Goal: Use online tool/utility: Utilize a website feature to perform a specific function

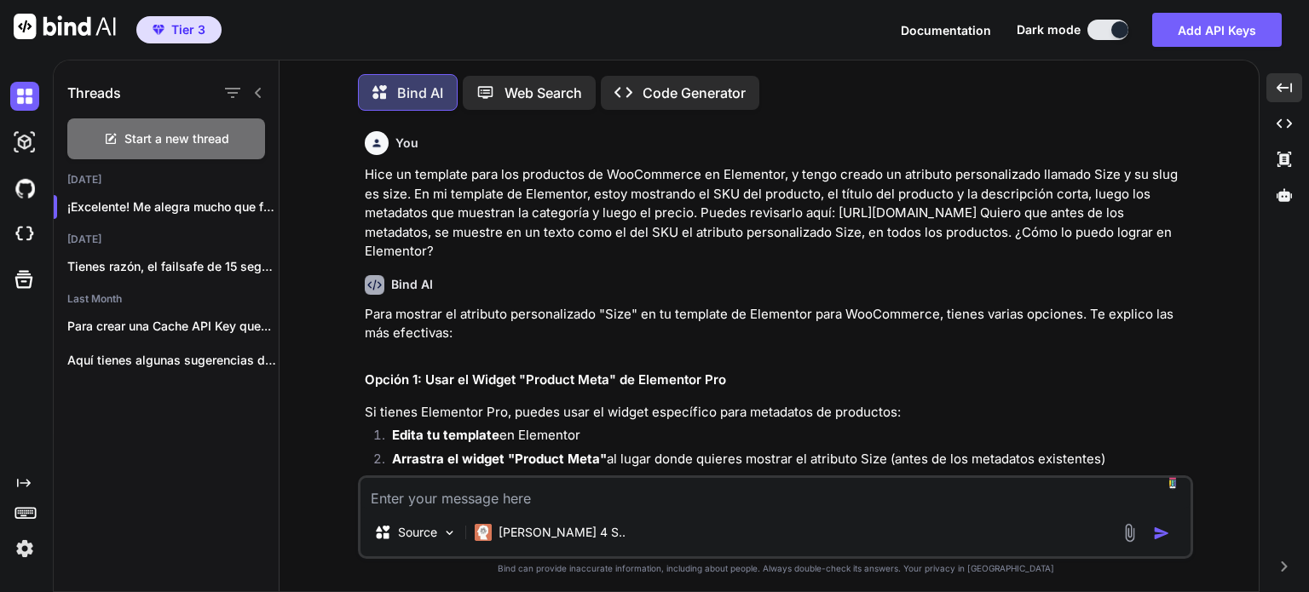
scroll to position [30883, 0]
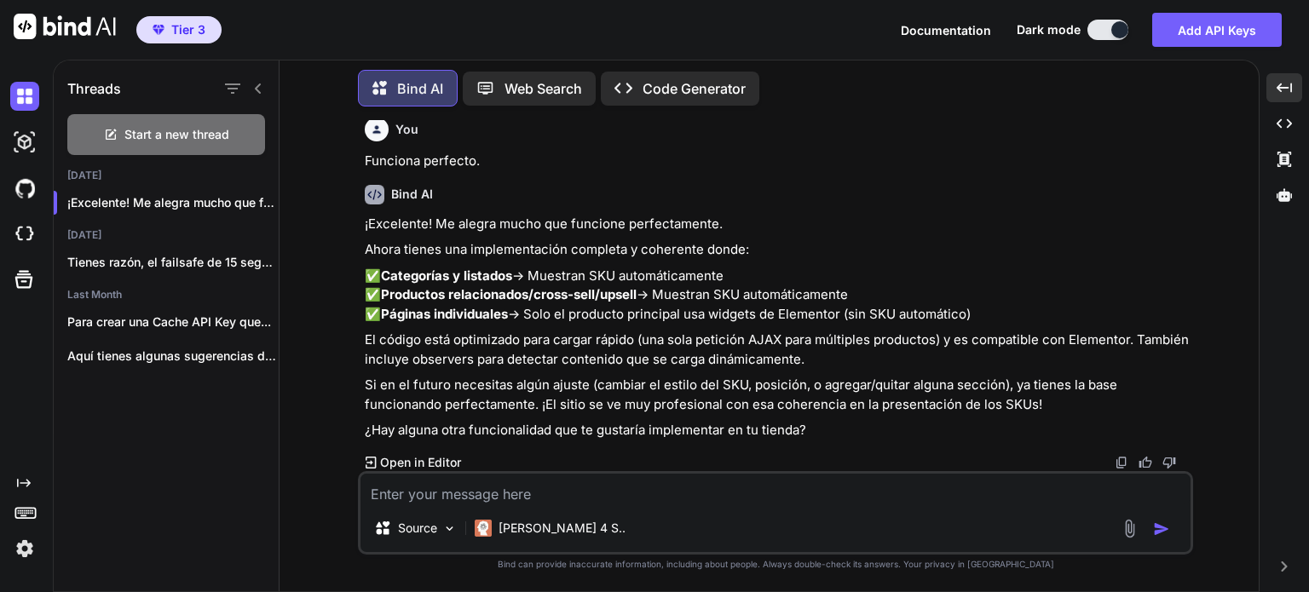
click at [670, 83] on p "Code Generator" at bounding box center [693, 88] width 103 height 20
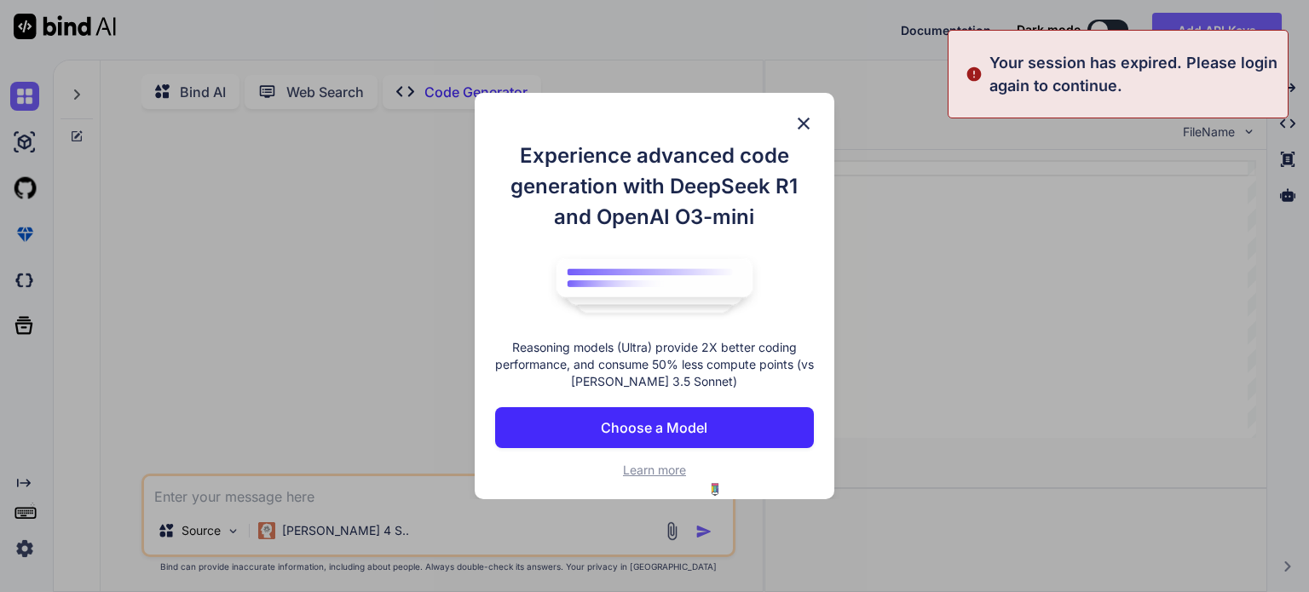
type textarea "x"
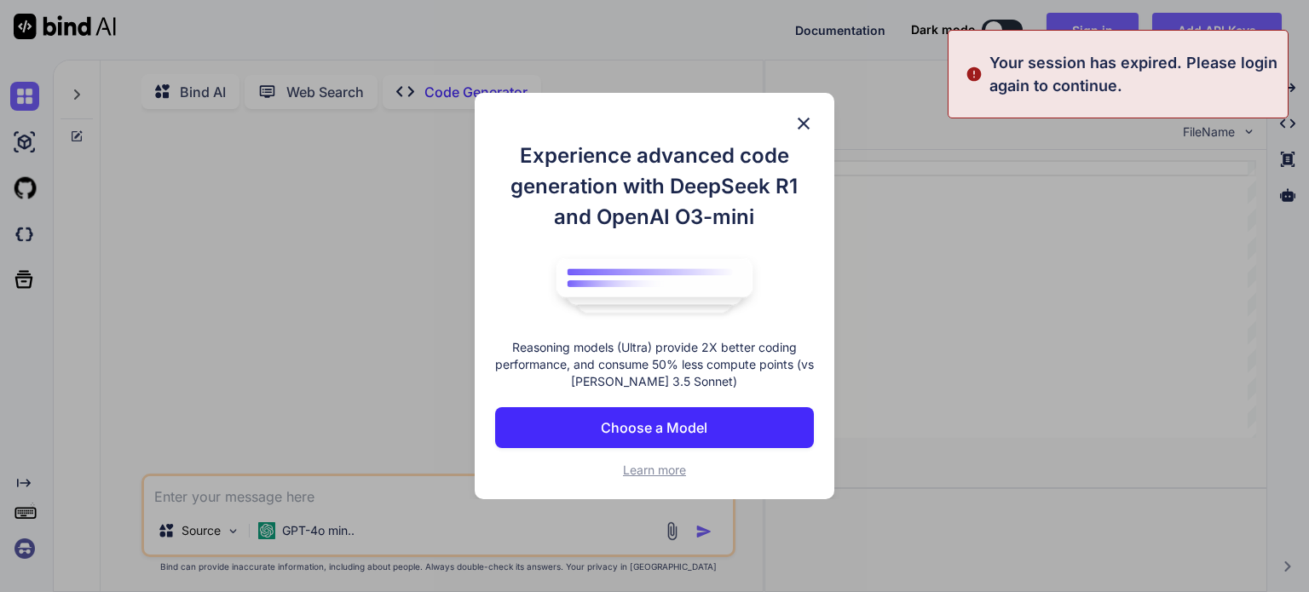
click at [802, 127] on img at bounding box center [803, 123] width 20 height 20
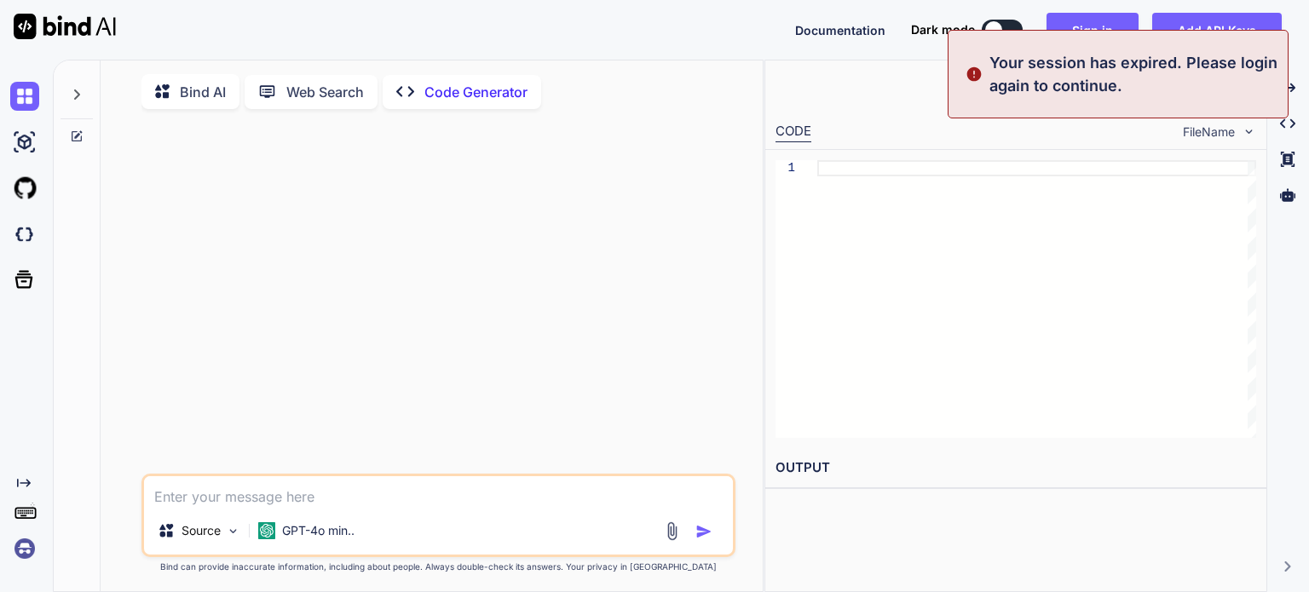
click at [24, 551] on img at bounding box center [24, 548] width 29 height 29
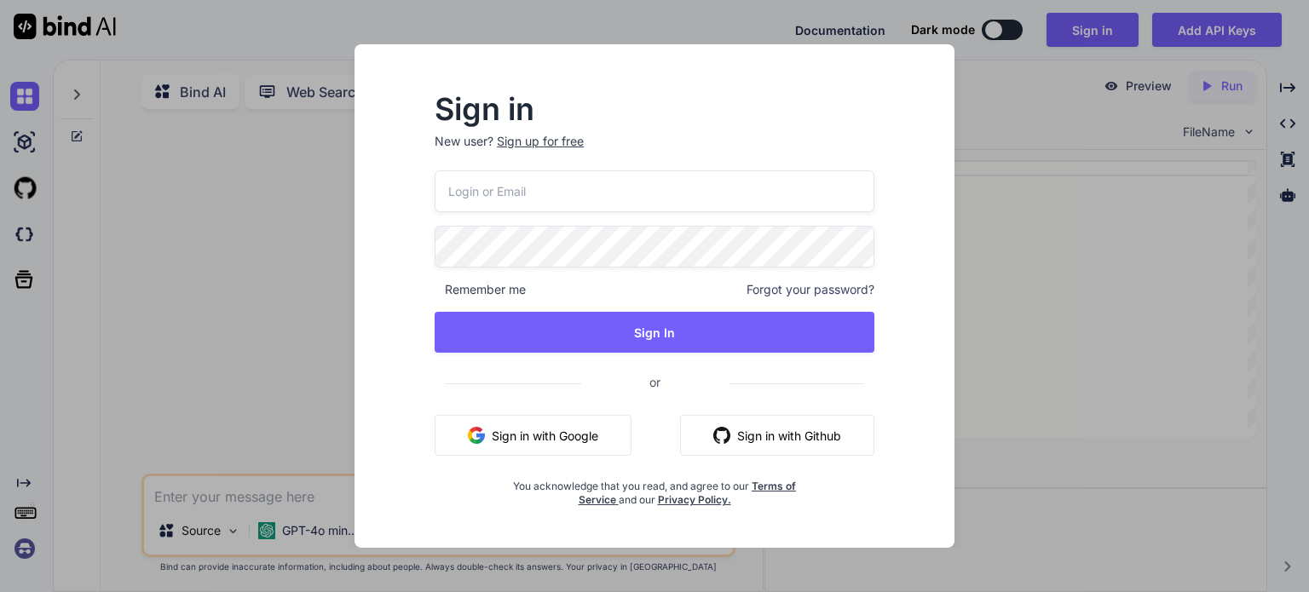
click at [580, 429] on button "Sign in with Google" at bounding box center [533, 435] width 197 height 41
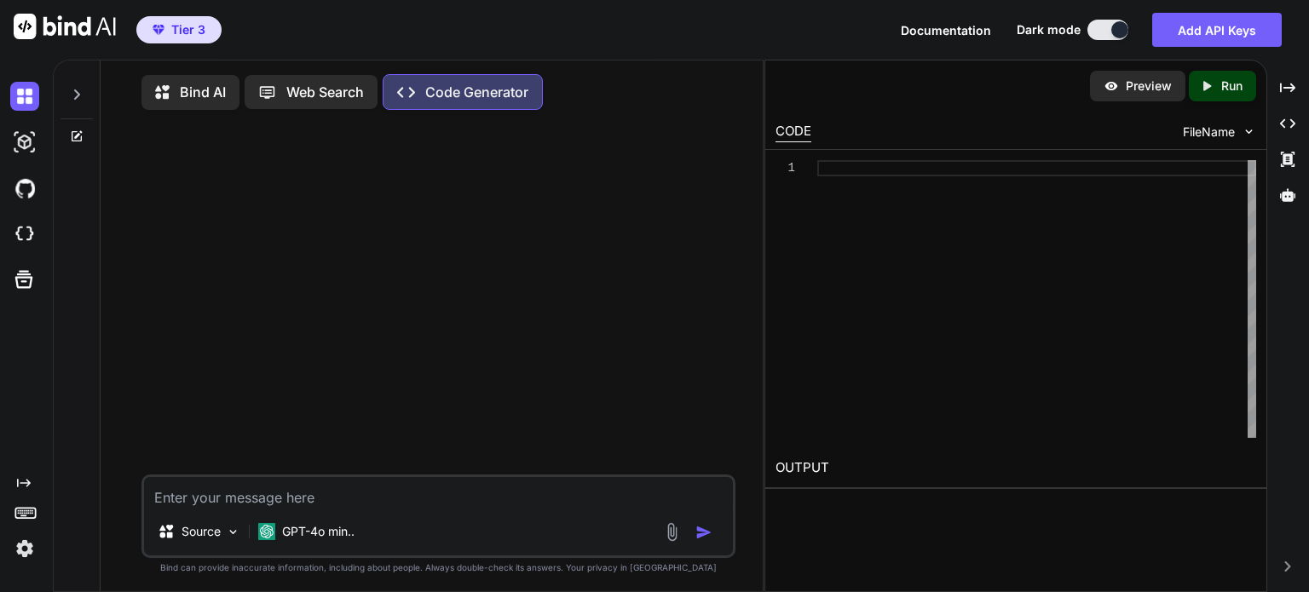
click at [73, 91] on icon at bounding box center [77, 95] width 14 height 14
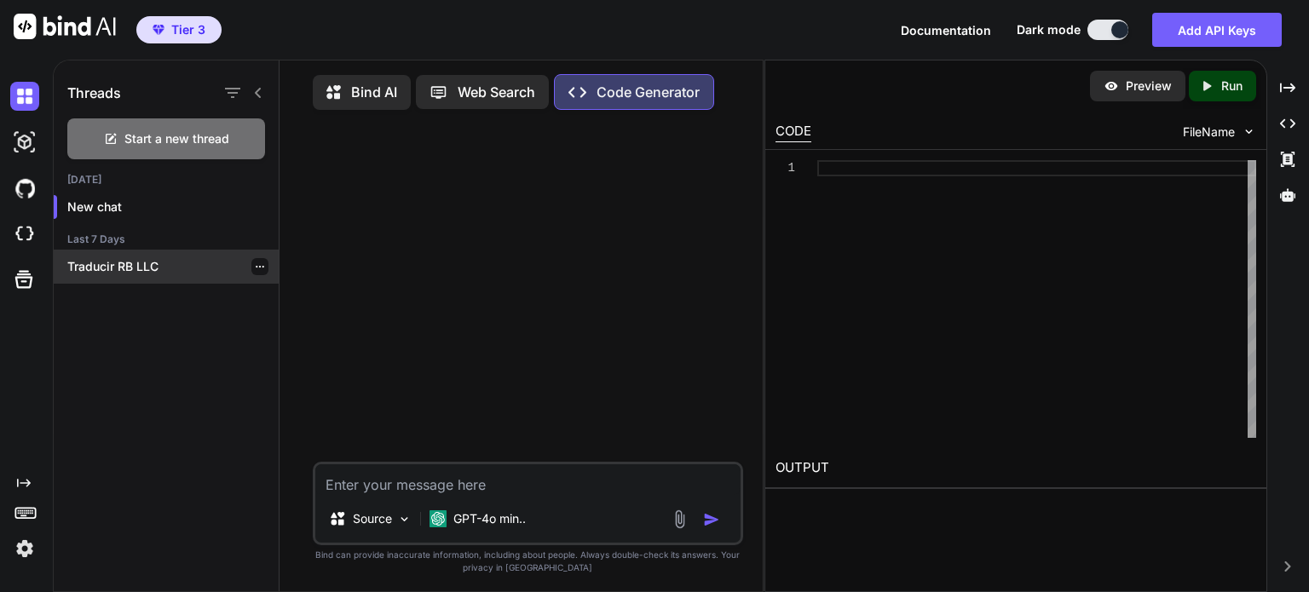
click at [100, 262] on p "Traducir RB LLC" at bounding box center [172, 266] width 211 height 17
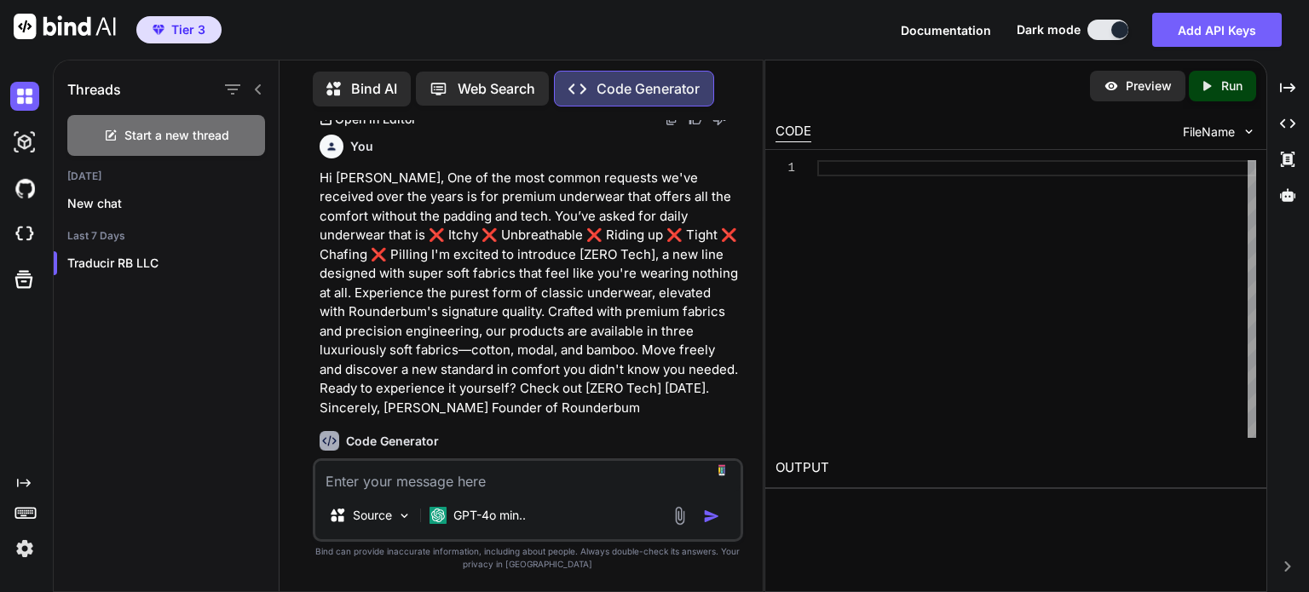
scroll to position [4628, 0]
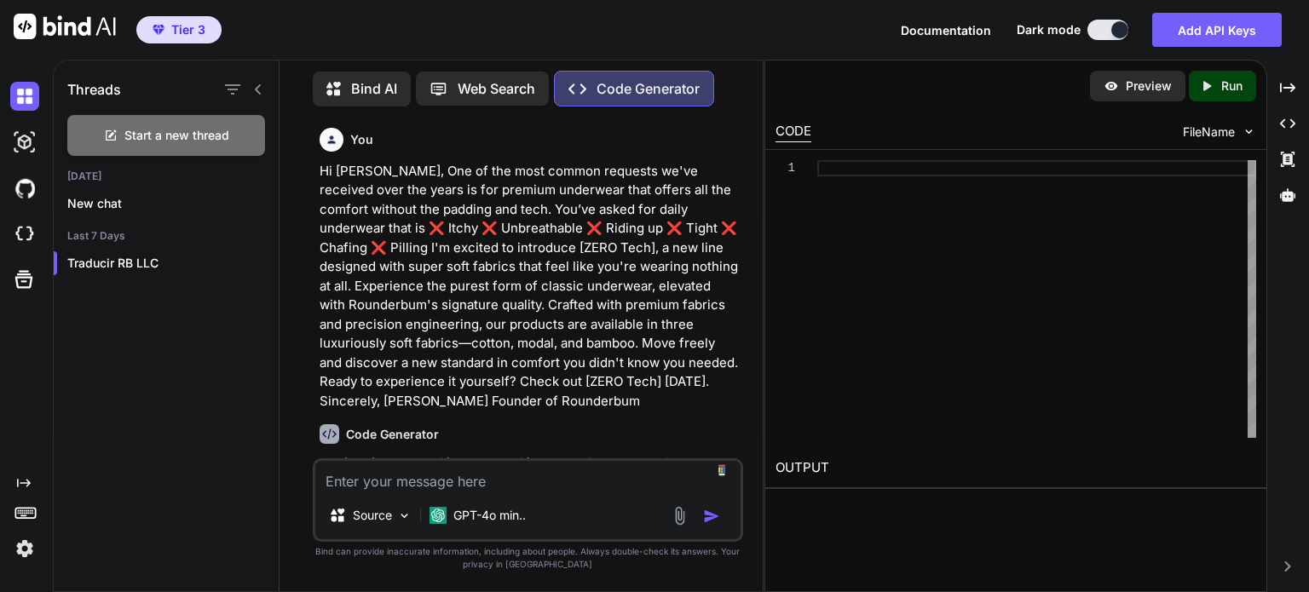
click at [560, 483] on textarea at bounding box center [527, 476] width 425 height 31
paste textarea "We’re excited to let you know that the item you’ve been waiting for is back in …"
type textarea "We’re excited to let you know that the item you’ve been waiting for is back in …"
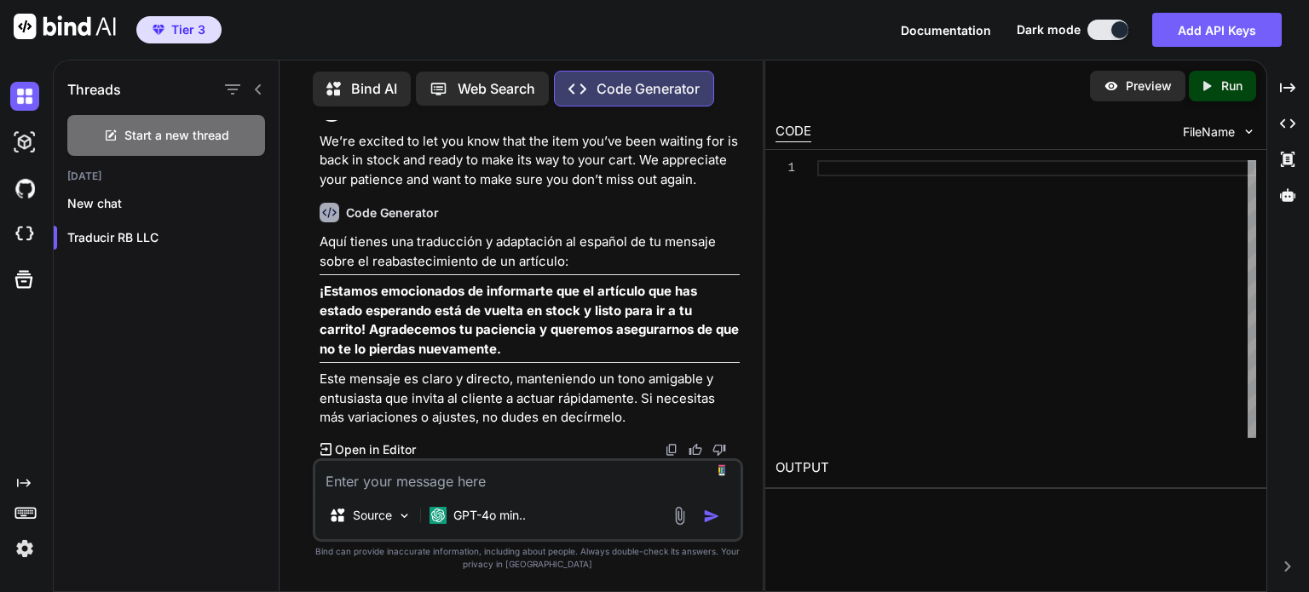
scroll to position [5957, 0]
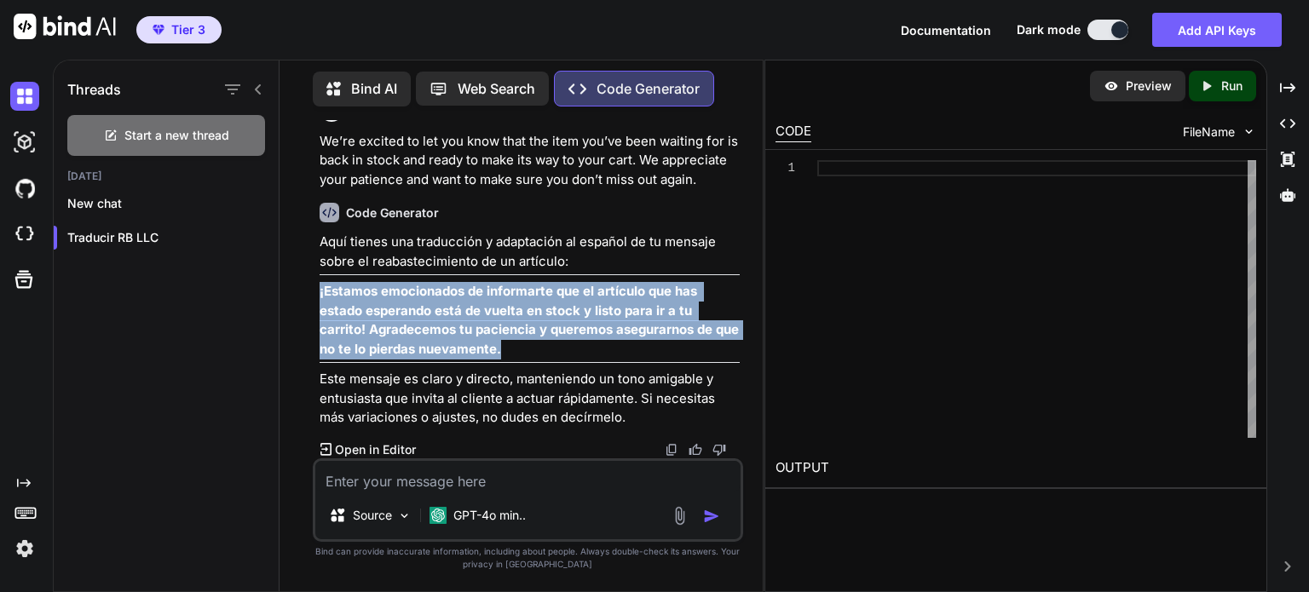
drag, startPoint x: 317, startPoint y: 291, endPoint x: 463, endPoint y: 346, distance: 155.6
click at [463, 346] on div "You Built-In Support for Your Best Beach Look Yet Code Generator Para traducir …" at bounding box center [529, 289] width 427 height 338
copy strong "¡Estamos emocionados de informarte que el artículo que has estado esperando est…"
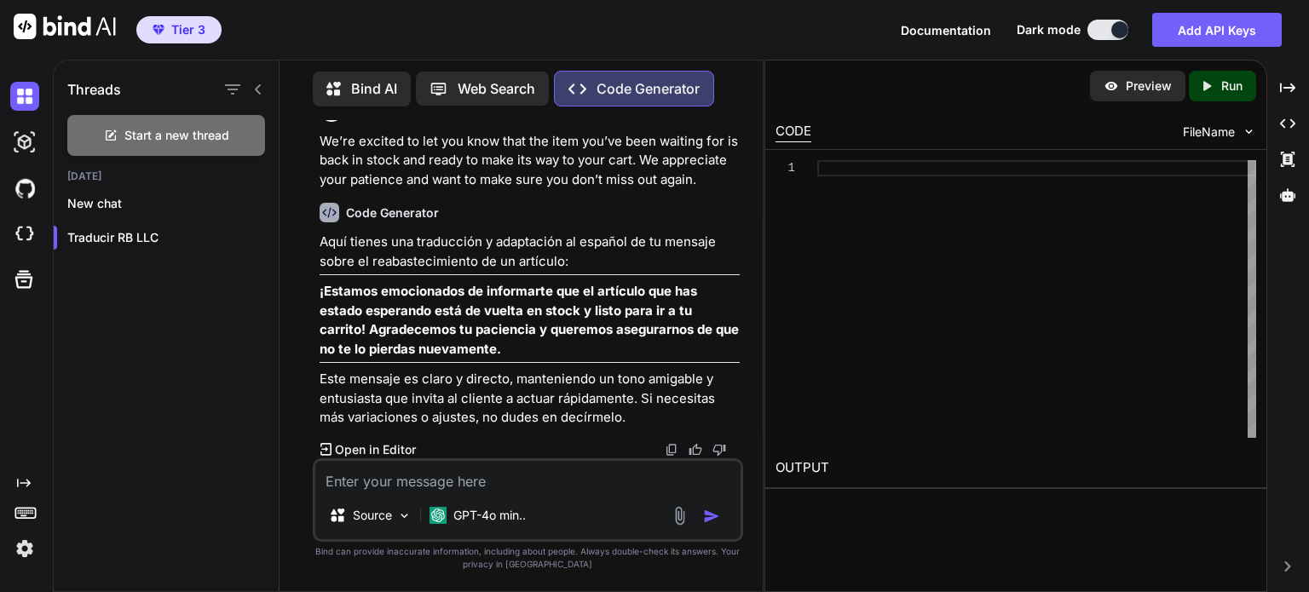
click at [586, 473] on textarea at bounding box center [527, 476] width 425 height 31
type textarea "s"
type textarea "shop the restock"
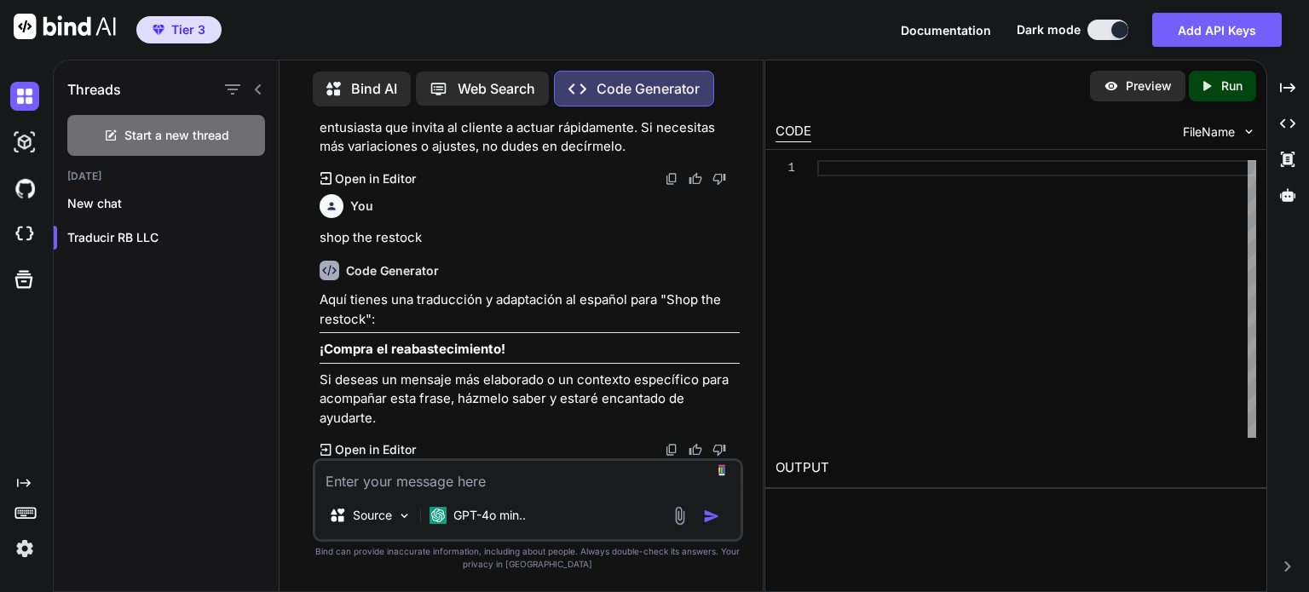
scroll to position [6228, 0]
type textarea "Eso se lee raro en español mexicano no suena bien"
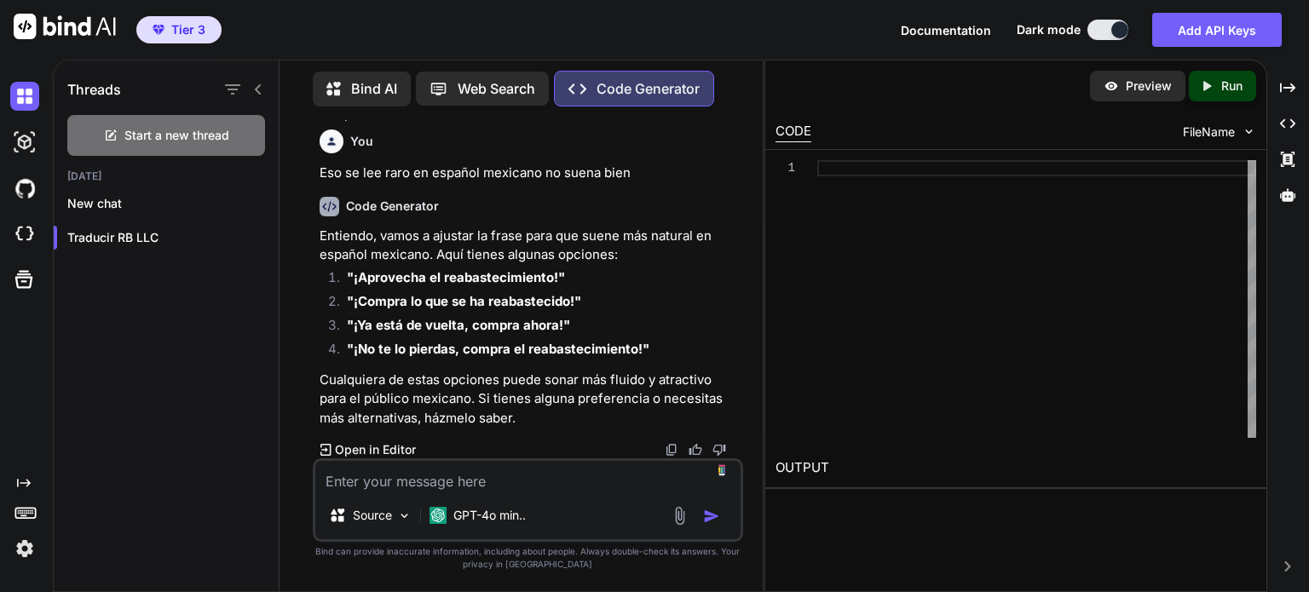
scroll to position [6564, 0]
type textarea "Alguna frase más corta para un CTA en un botón"
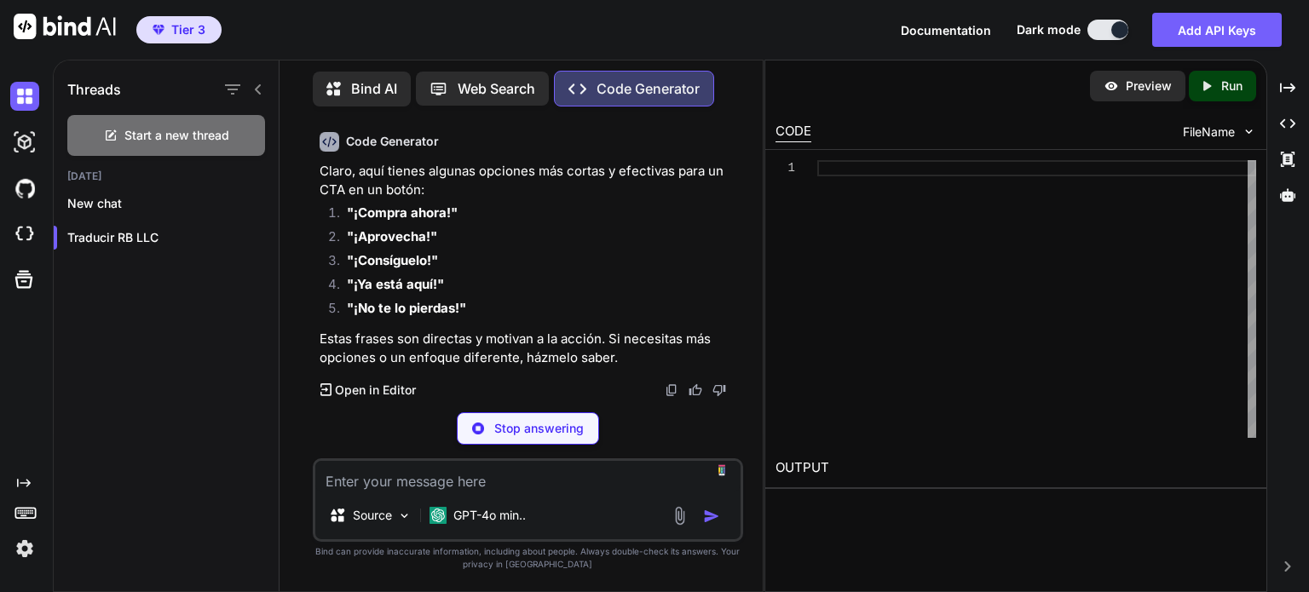
scroll to position [6905, 0]
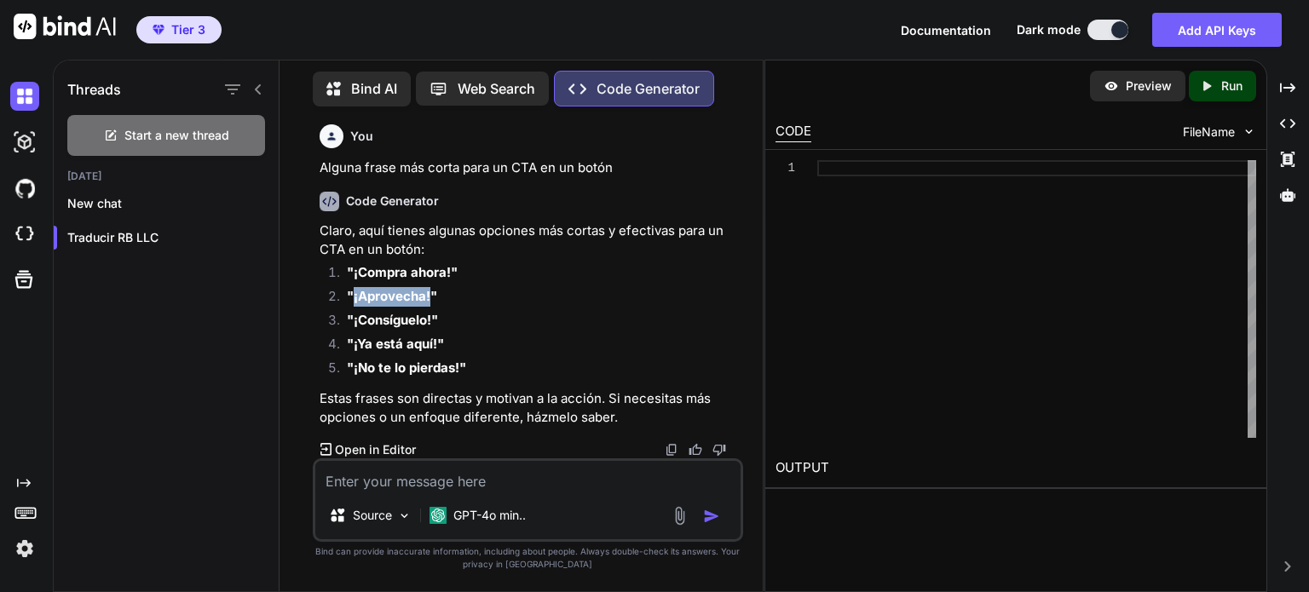
drag, startPoint x: 354, startPoint y: 301, endPoint x: 429, endPoint y: 299, distance: 75.9
click at [429, 299] on strong ""¡Aprovecha!"" at bounding box center [392, 296] width 90 height 16
drag, startPoint x: 352, startPoint y: 324, endPoint x: 432, endPoint y: 320, distance: 80.2
click at [432, 320] on strong ""¡Consíguelo!"" at bounding box center [392, 320] width 91 height 16
copy strong "¡Consíguelo!"
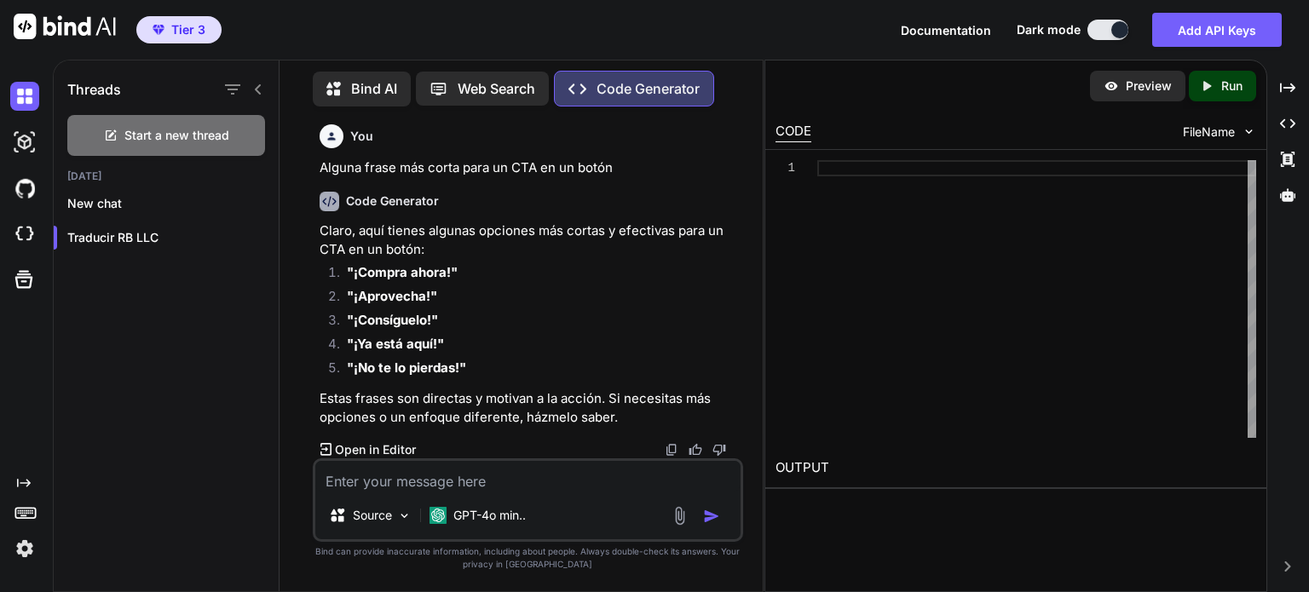
click at [542, 480] on textarea at bounding box center [527, 476] width 425 height 31
paste textarea "Loremi Dolor Sitam + Conse Adipisc Eli SE86DO Eiusmo Tempo (535 in utla): Etdol…"
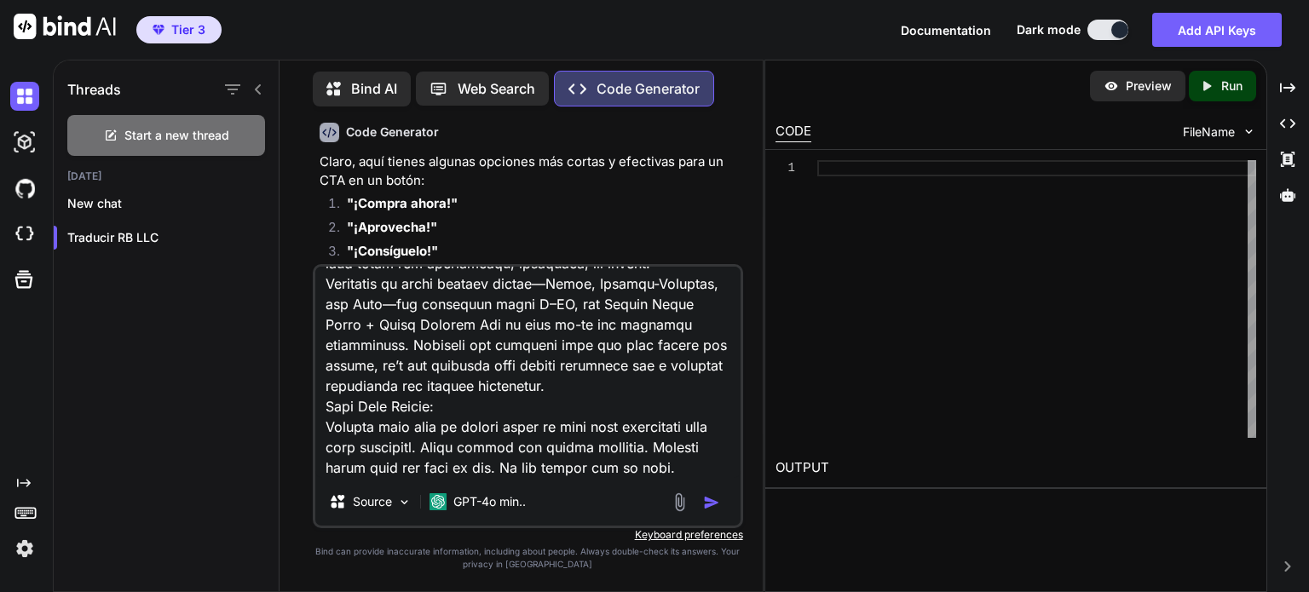
scroll to position [985, 0]
type textarea "Loremi Dolor Sitam + Conse Adipisc Eli SE86DO Eiusmo Tempo (535 in utla): Etdol…"
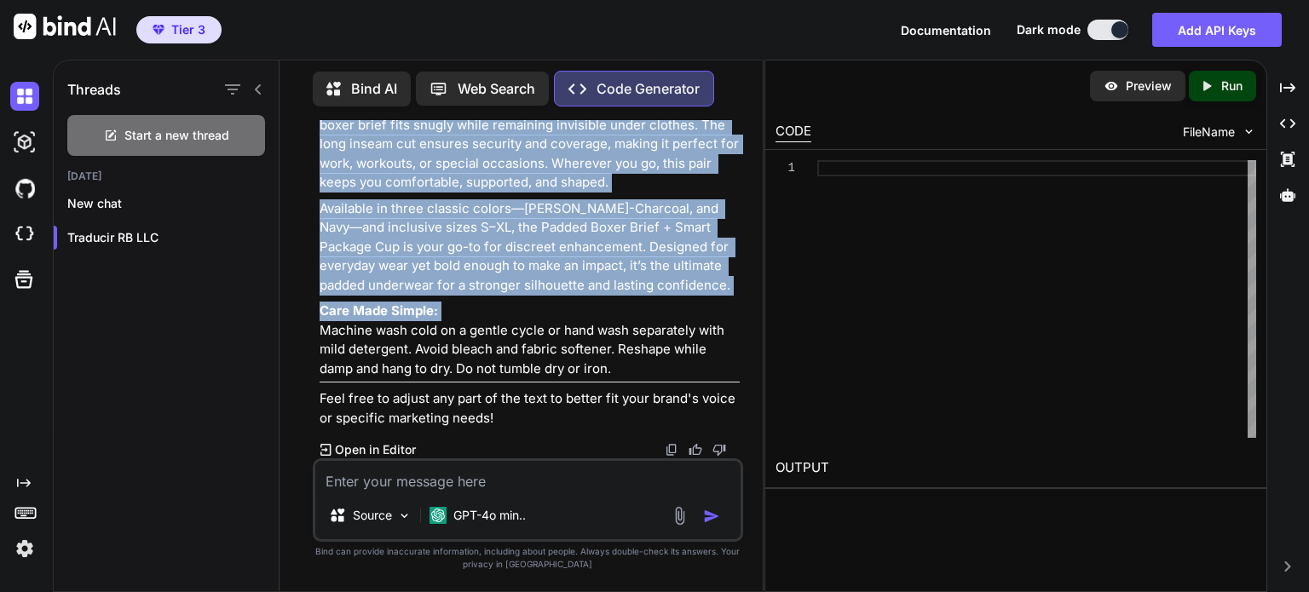
scroll to position [9048, 0]
drag, startPoint x: 320, startPoint y: 193, endPoint x: 620, endPoint y: 377, distance: 351.5
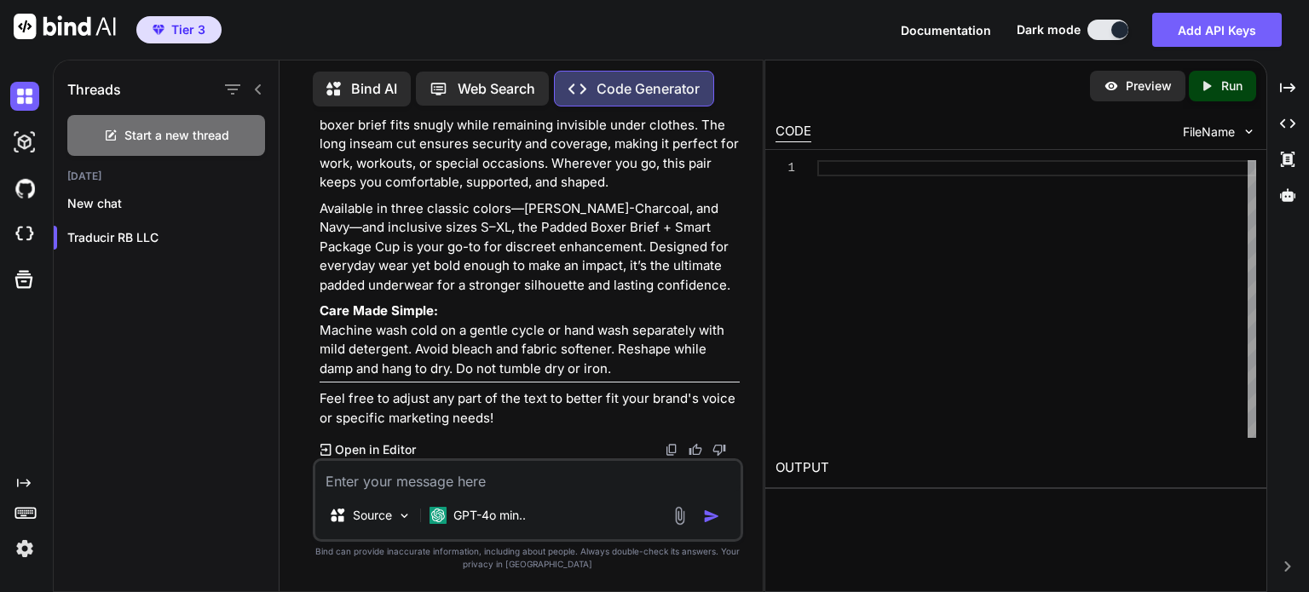
click at [539, 480] on textarea at bounding box center [527, 476] width 425 height 31
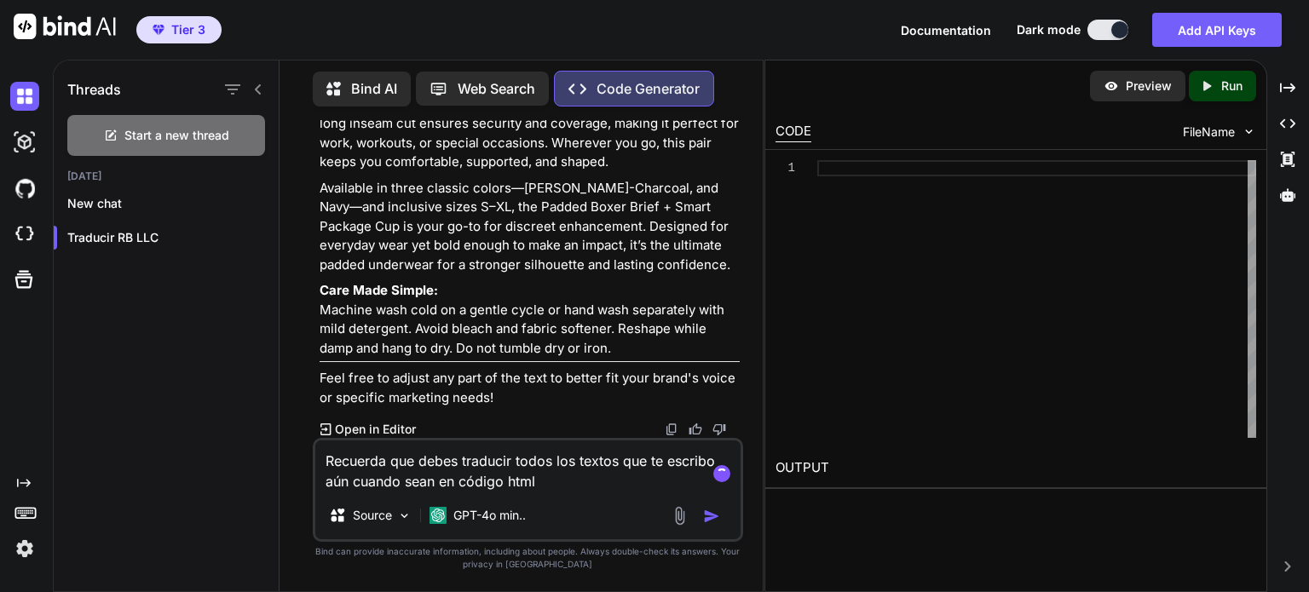
type textarea "Recuerda que debes traducir todos los textos que te escribo aún cuando sean en …"
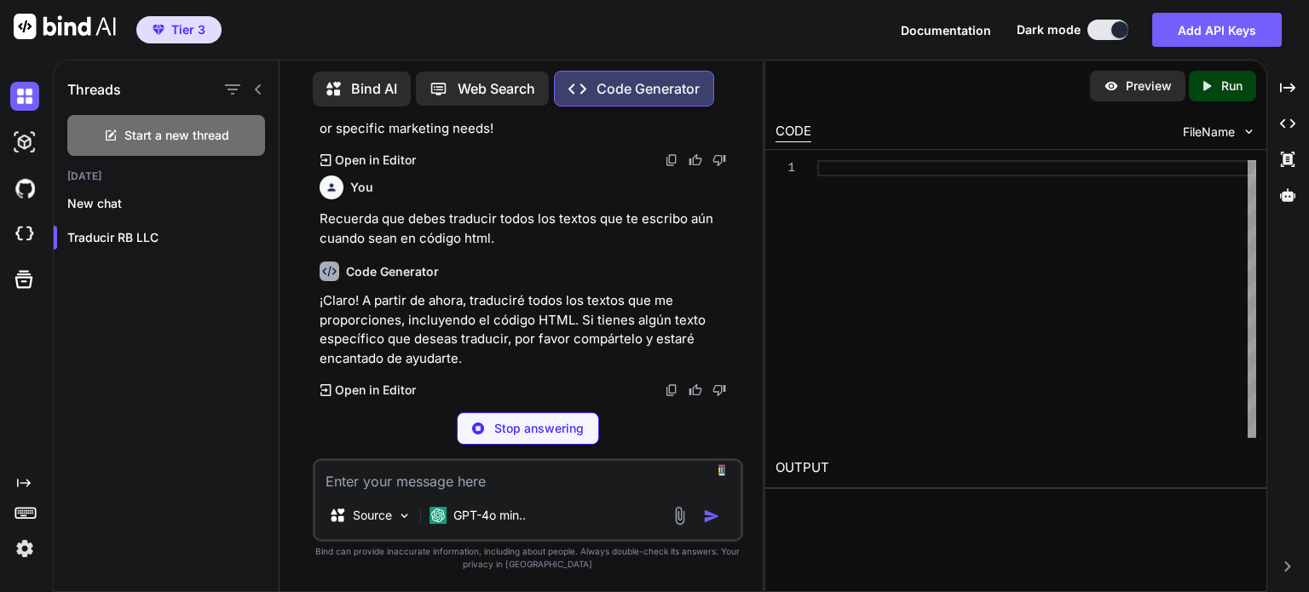
scroll to position [9278, 0]
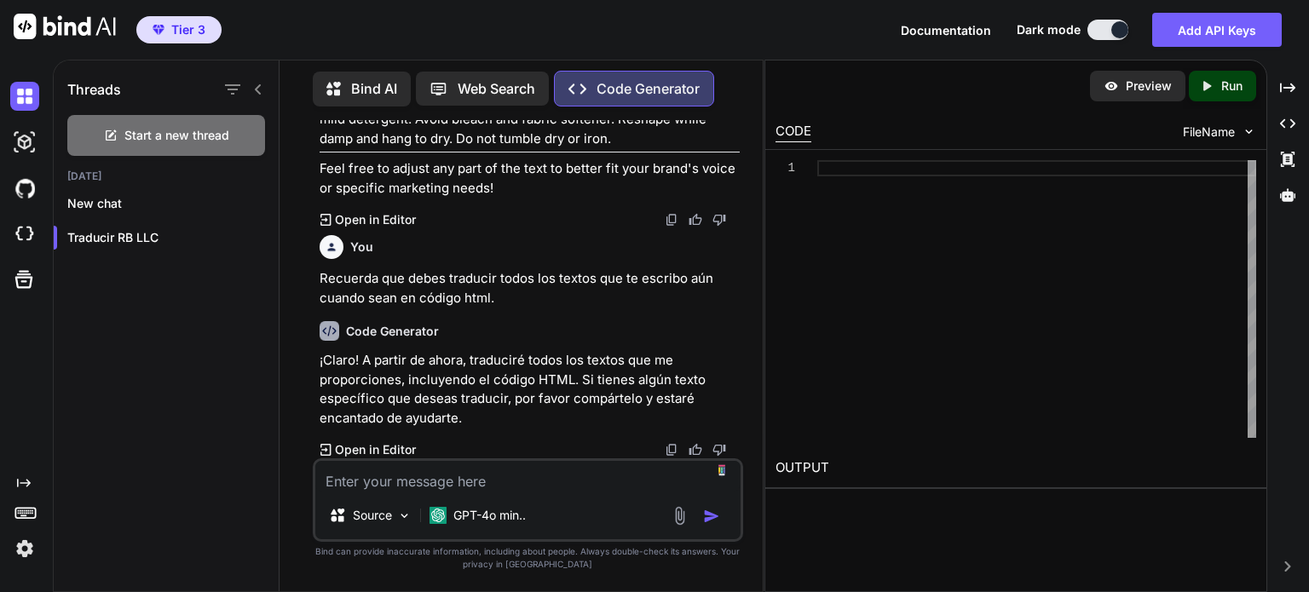
paste textarea "Loremi Dolor Sitam + Conse Adipisc Eli SE86DO Eiusmo Tempo (535 in utla): Etdol…"
type textarea "Loremi Dolor Sitam + Conse Adipisc Eli SE86DO Eiusmo Tempo (535 in utla): Etdol…"
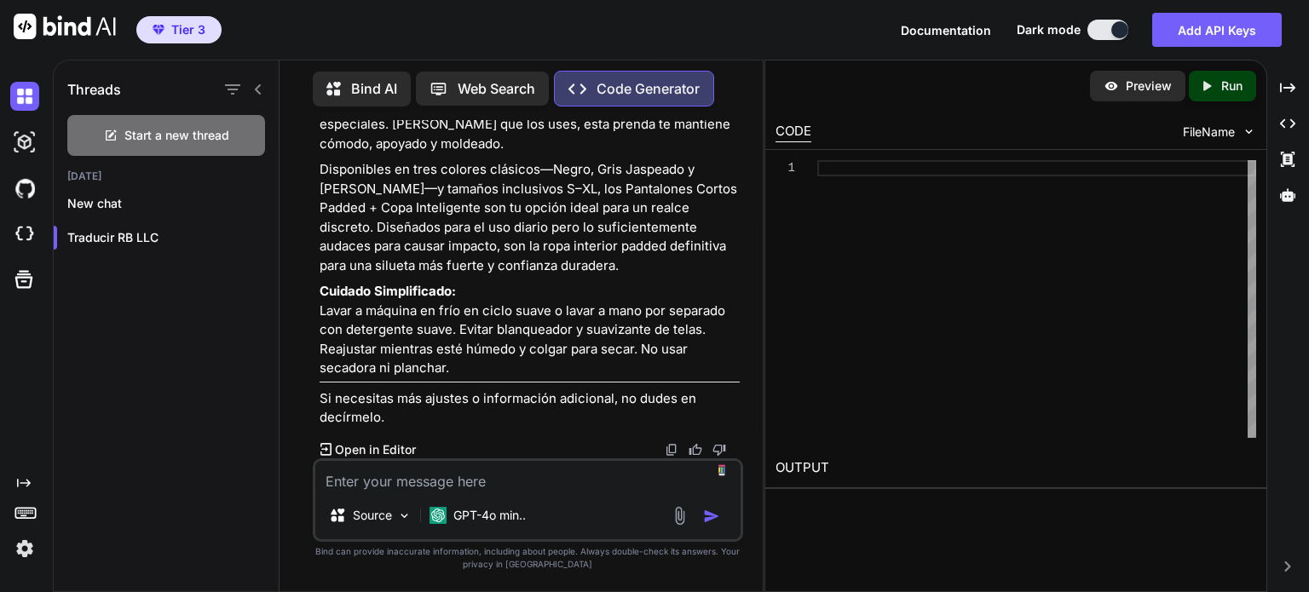
scroll to position [11601, 0]
click at [476, 509] on p "GPT-4o min.." at bounding box center [489, 515] width 72 height 17
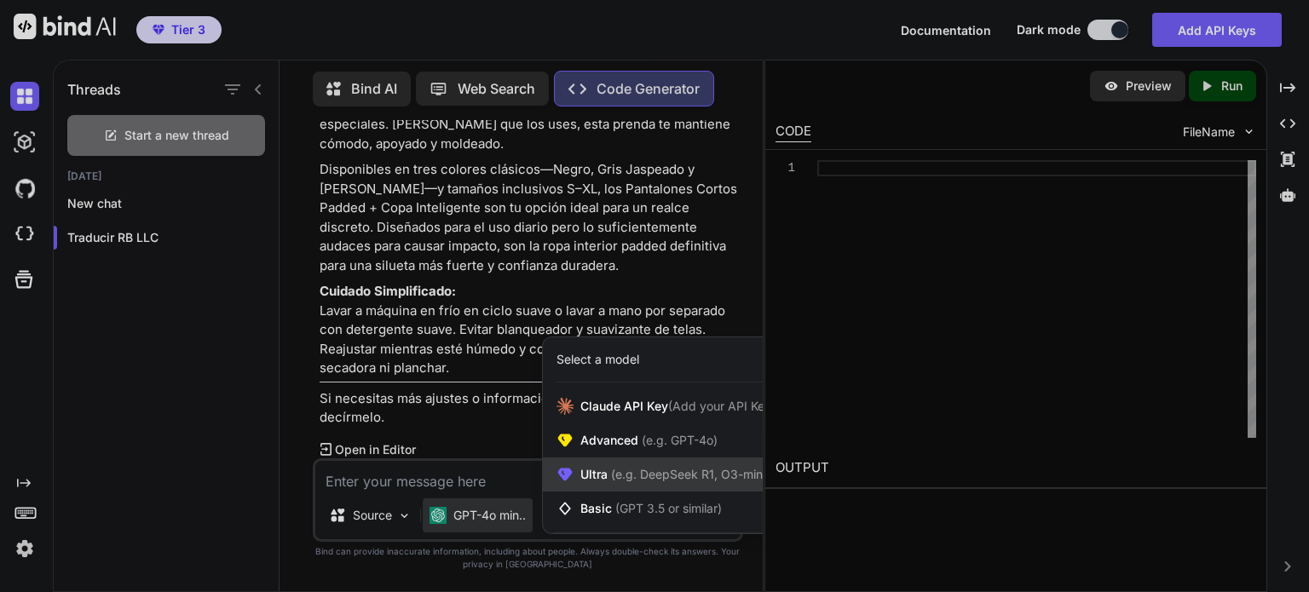
click at [615, 476] on span "(e.g. DeepSeek R1, O3-mini)" at bounding box center [689, 474] width 162 height 14
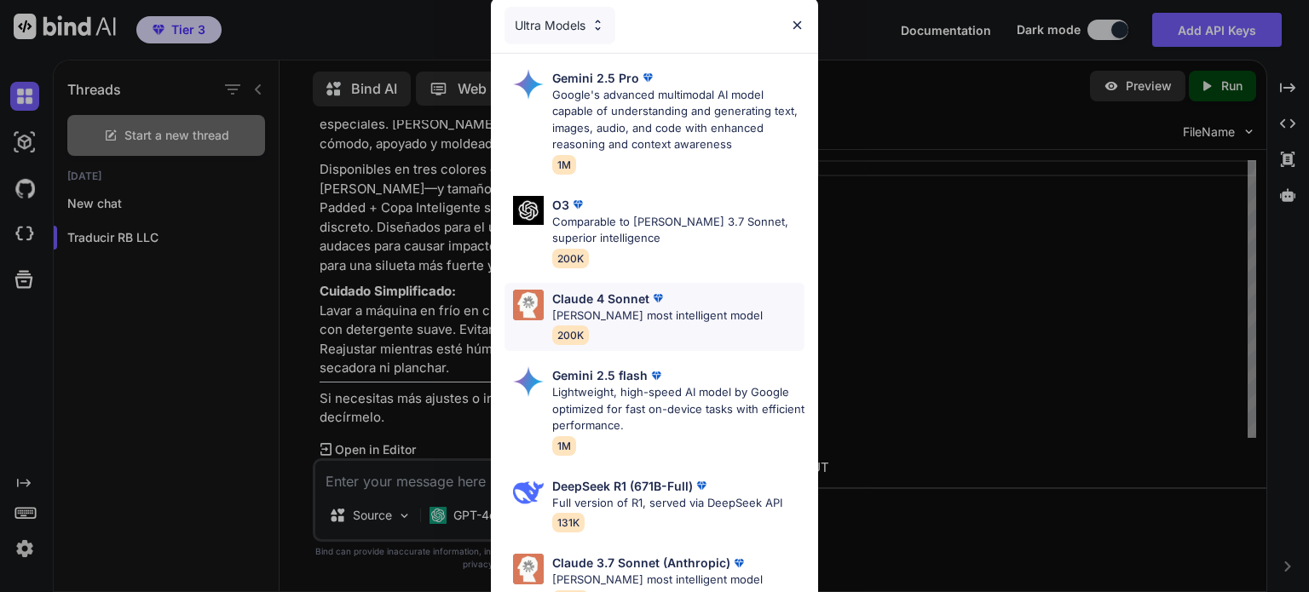
click at [635, 309] on p "[PERSON_NAME] most intelligent model" at bounding box center [657, 316] width 210 height 17
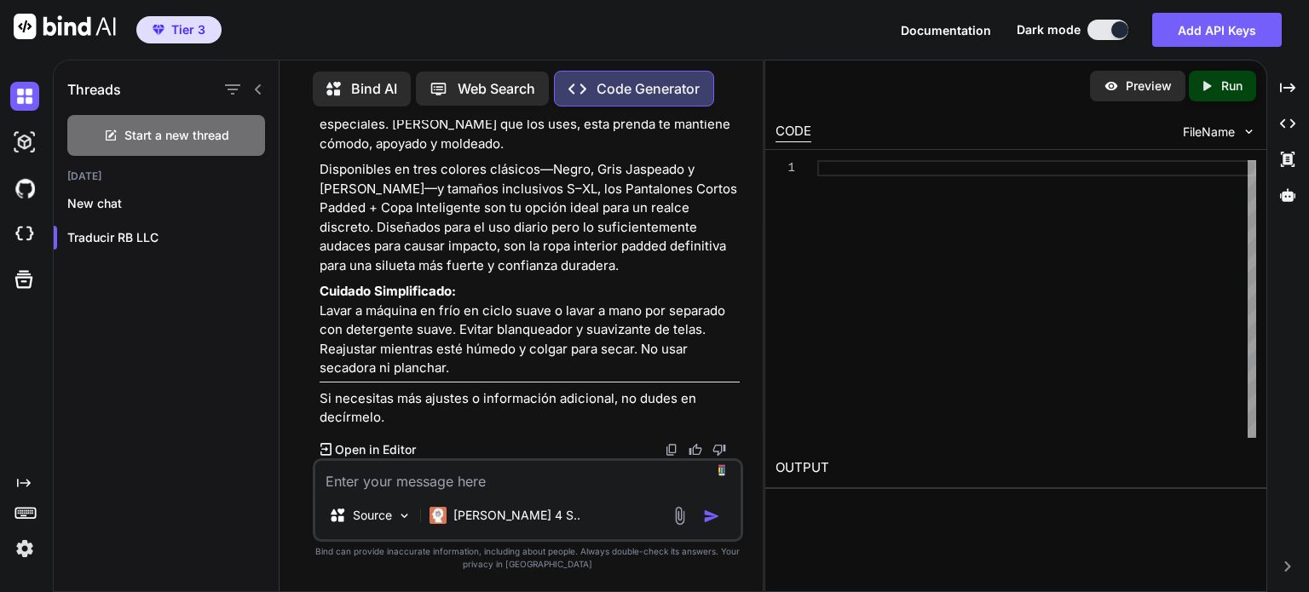
click at [500, 483] on textarea at bounding box center [527, 476] width 425 height 31
type textarea "T"
type textarea "¿Recuerdas las reglas de traducción que tenemos?"
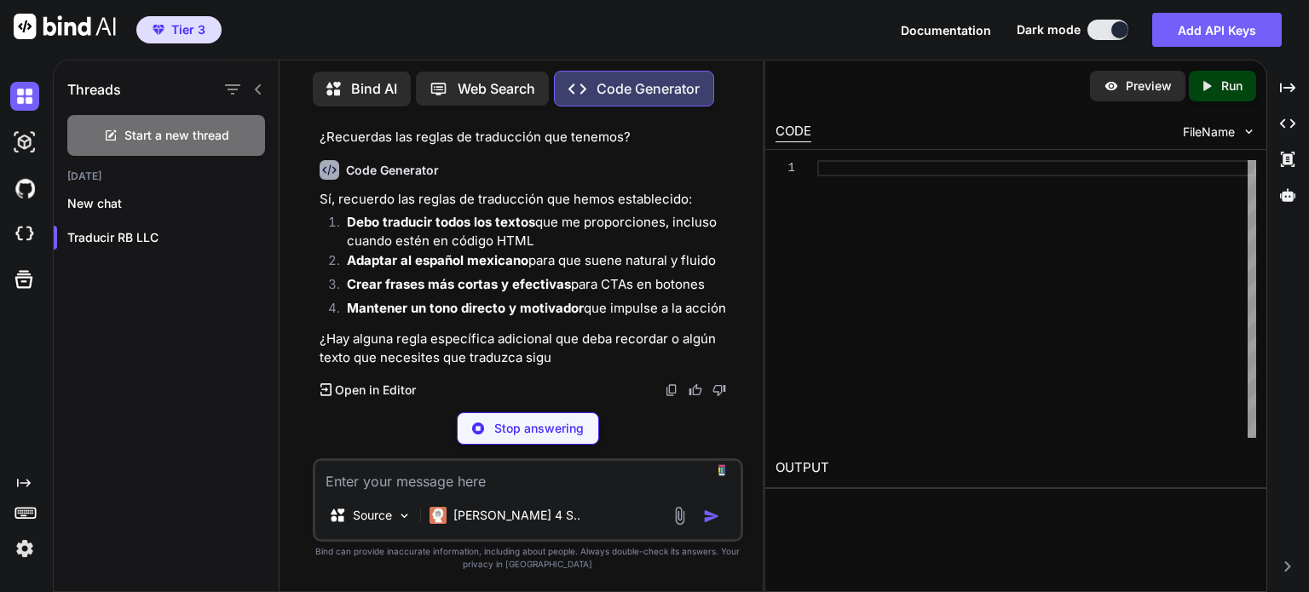
scroll to position [11912, 0]
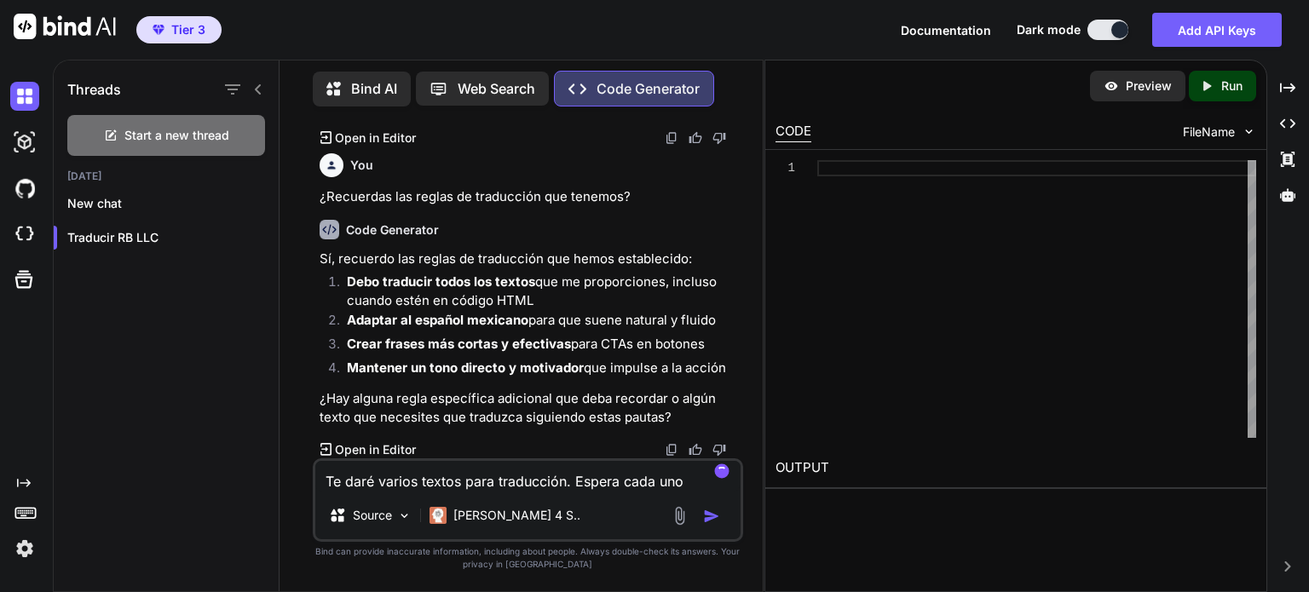
type textarea "Te daré varios textos para traducción. Espera cada uno."
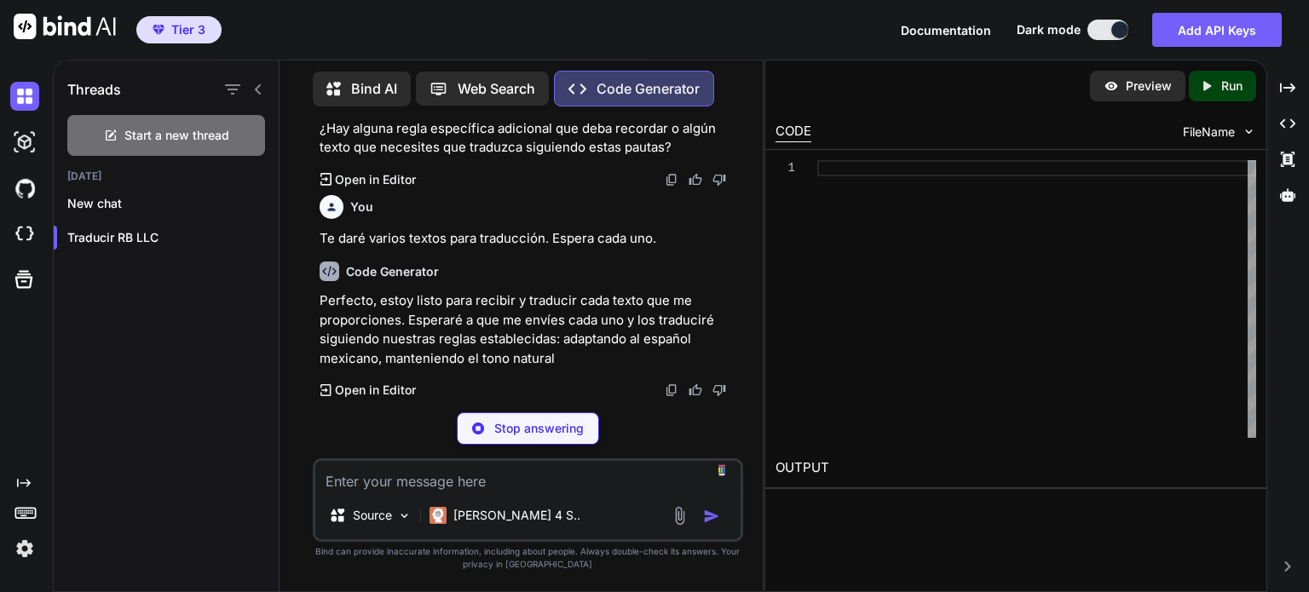
scroll to position [12164, 0]
paste textarea "Loremi Dolor Sitam + Conse Adipisc Eli SE86DO Eiusmo Tempo (535 in utla): Etdol…"
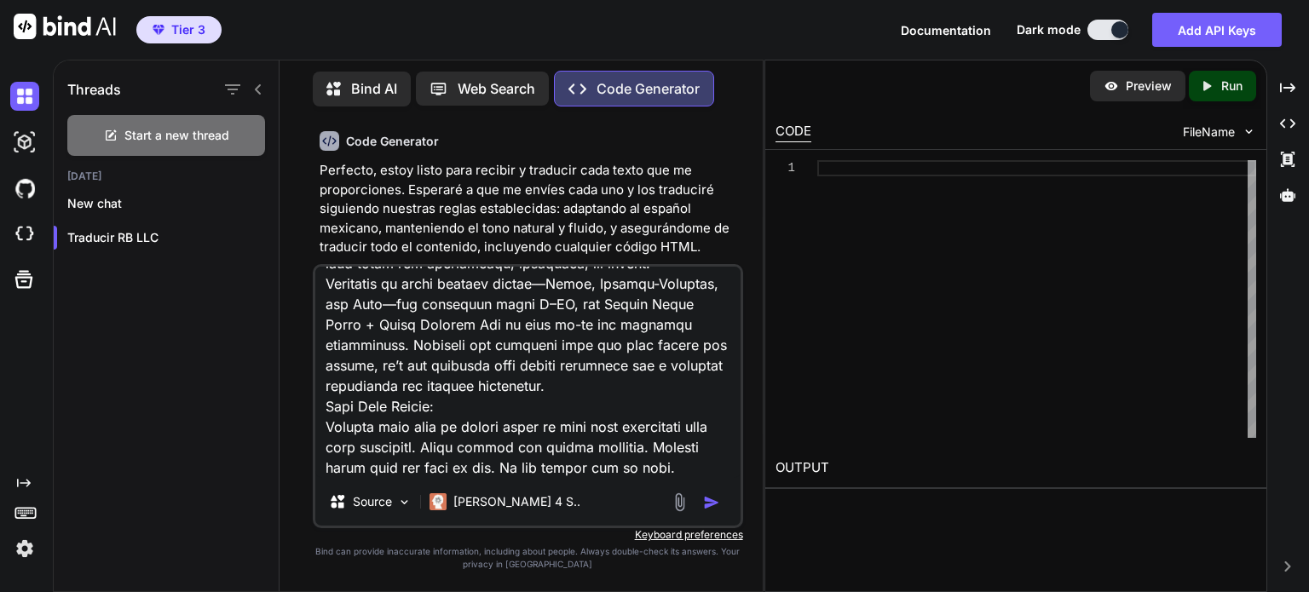
type textarea "Loremi Dolor Sitam + Conse Adipisc Eli SE86DO Eiusmo Tempo (535 in utla): Etdol…"
click at [713, 504] on img "button" at bounding box center [711, 502] width 17 height 17
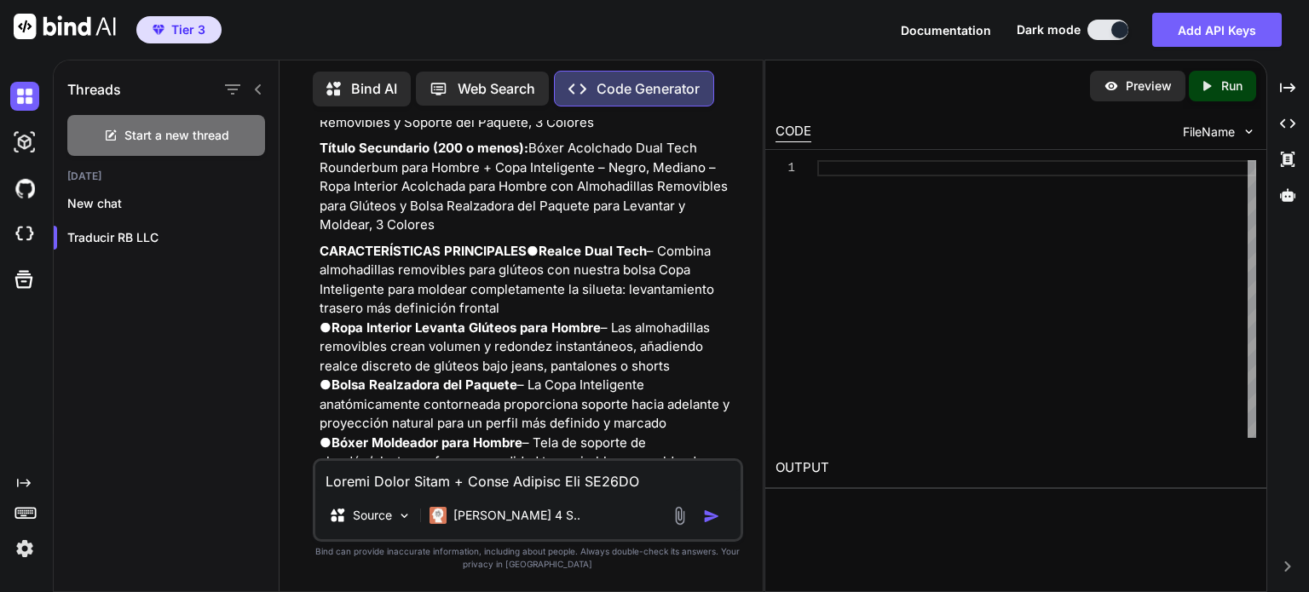
scroll to position [13272, 0]
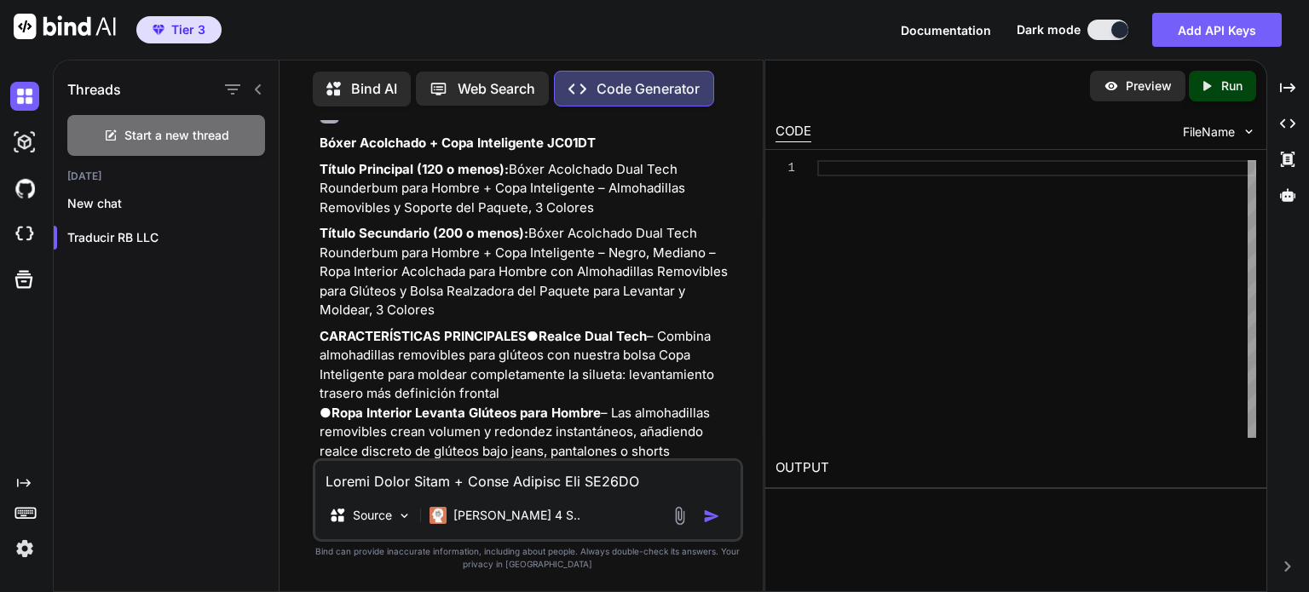
drag, startPoint x: 485, startPoint y: 415, endPoint x: 317, endPoint y: 281, distance: 214.7
click at [317, 281] on div "You Built-In Support for Your Best Beach Look Yet Code Generator Para traducir …" at bounding box center [529, 289] width 427 height 338
copy div "Lorem Ipsumdolo + Sita Consectetur AD75EL Seddoe Temporinc (771 u labor): Etdol…"
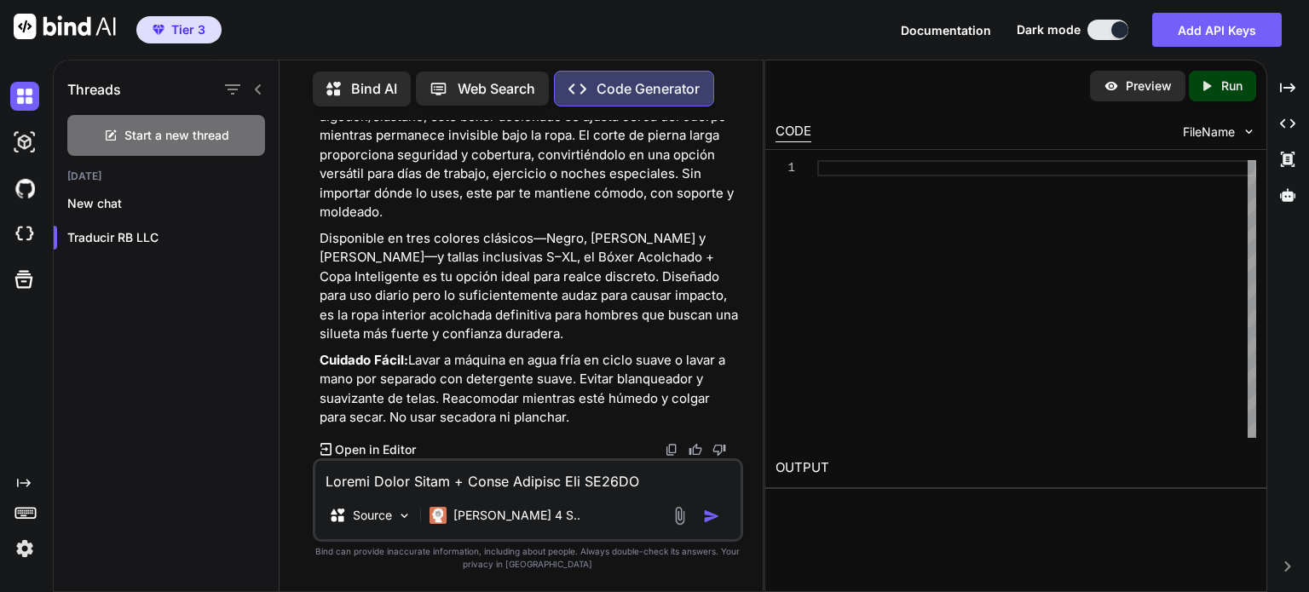
scroll to position [14294, 0]
click at [560, 481] on textarea at bounding box center [527, 476] width 425 height 31
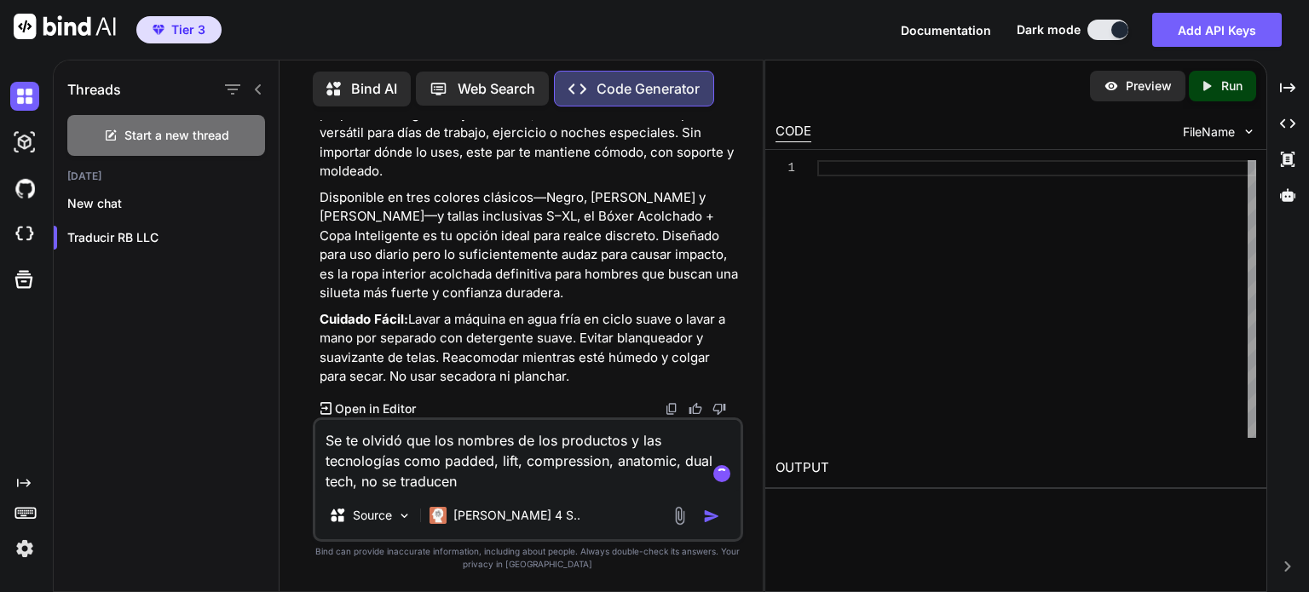
type textarea "Se te olvidó que los nombres de los productos y las tecnologías como padded, li…"
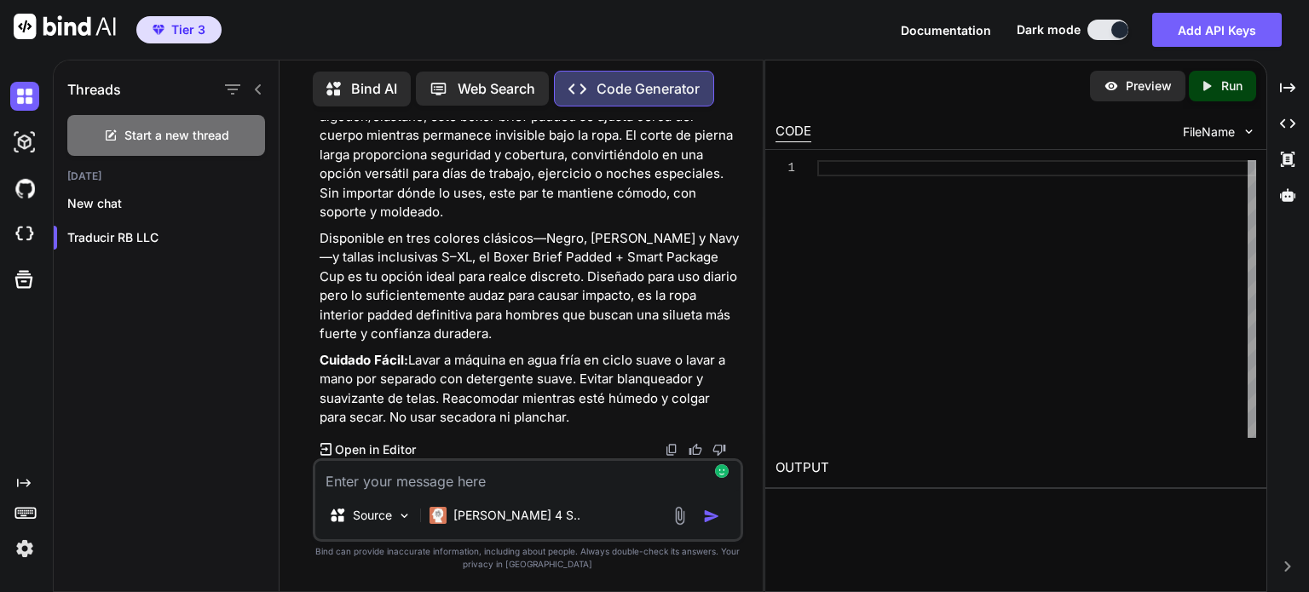
scroll to position [15698, 0]
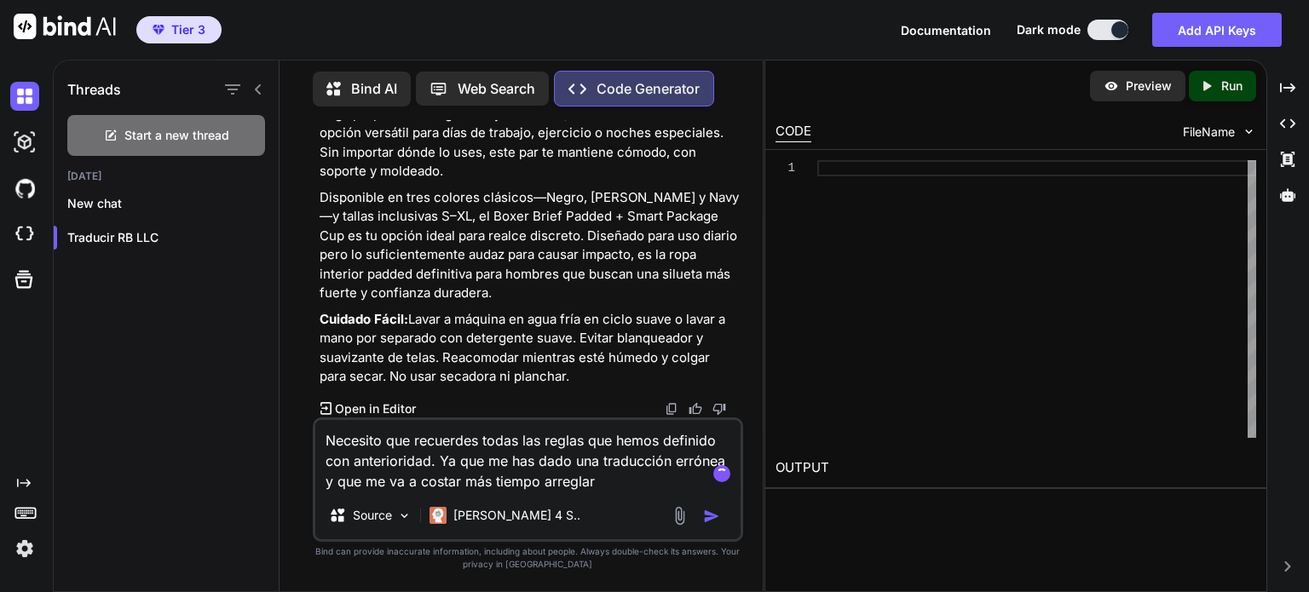
type textarea "Necesito que recuerdes todas las reglas que hemos definido con anterioridad. Ya…"
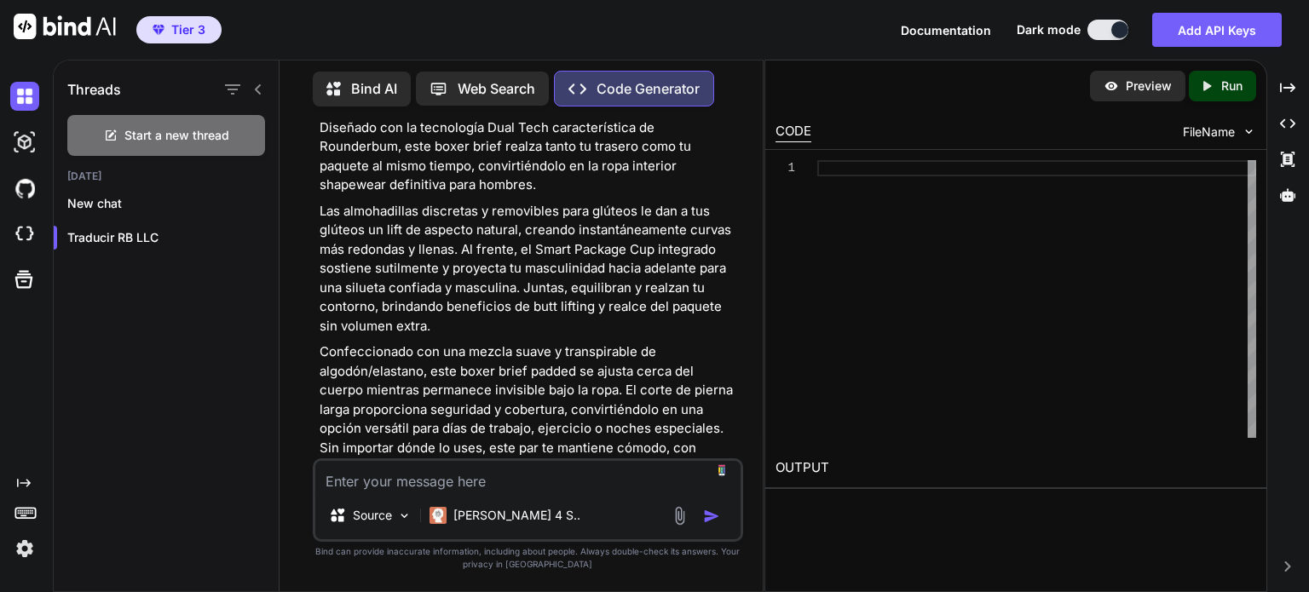
scroll to position [16163, 0]
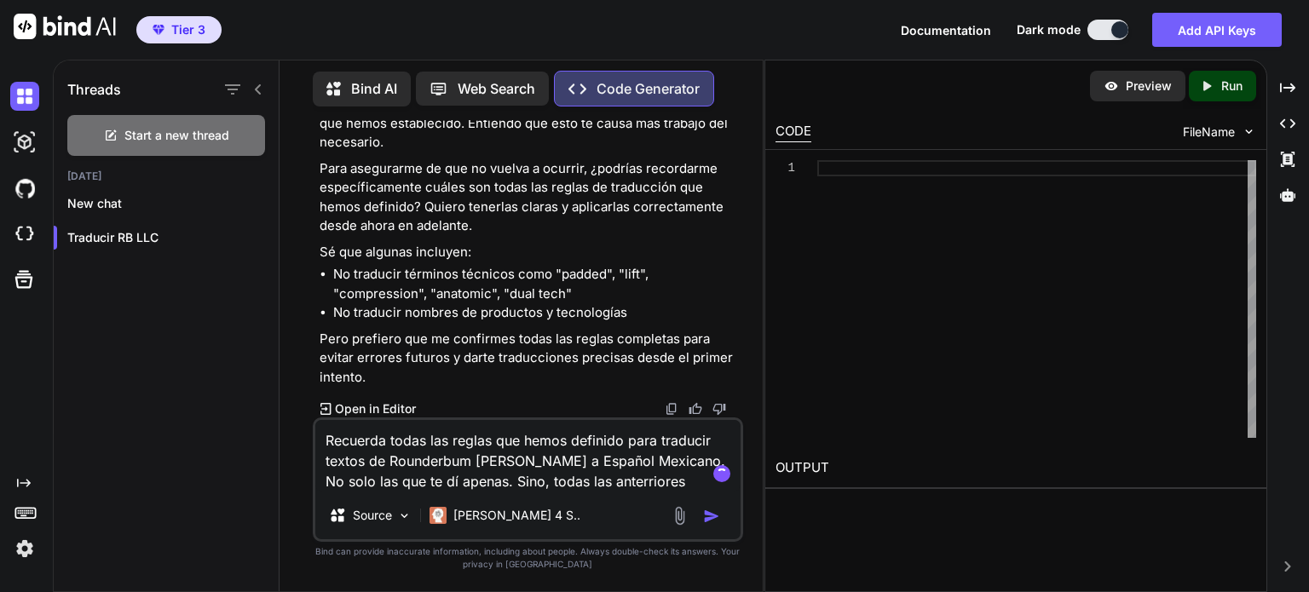
type textarea "Recuerda todas las reglas que hemos definido para traducir textos de Rounderbum…"
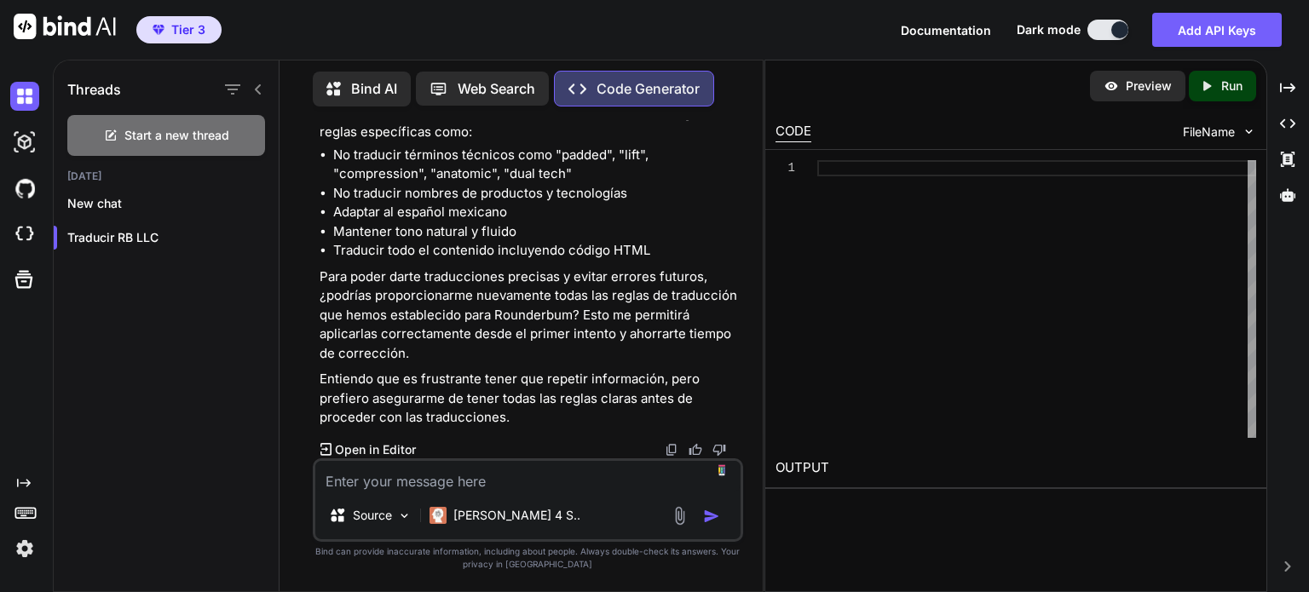
scroll to position [16697, 0]
click at [512, 474] on textarea at bounding box center [527, 476] width 425 height 31
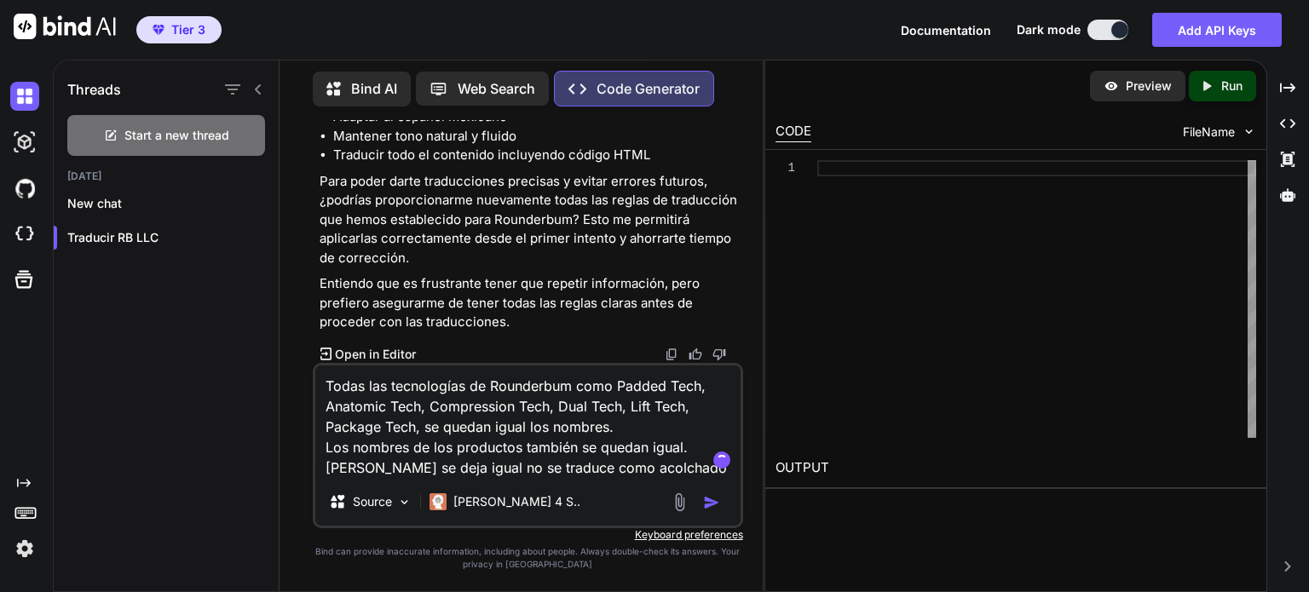
type textarea "Todas las tecnologías de Rounderbum como Padded Tech, Anatomic Tech, Compressio…"
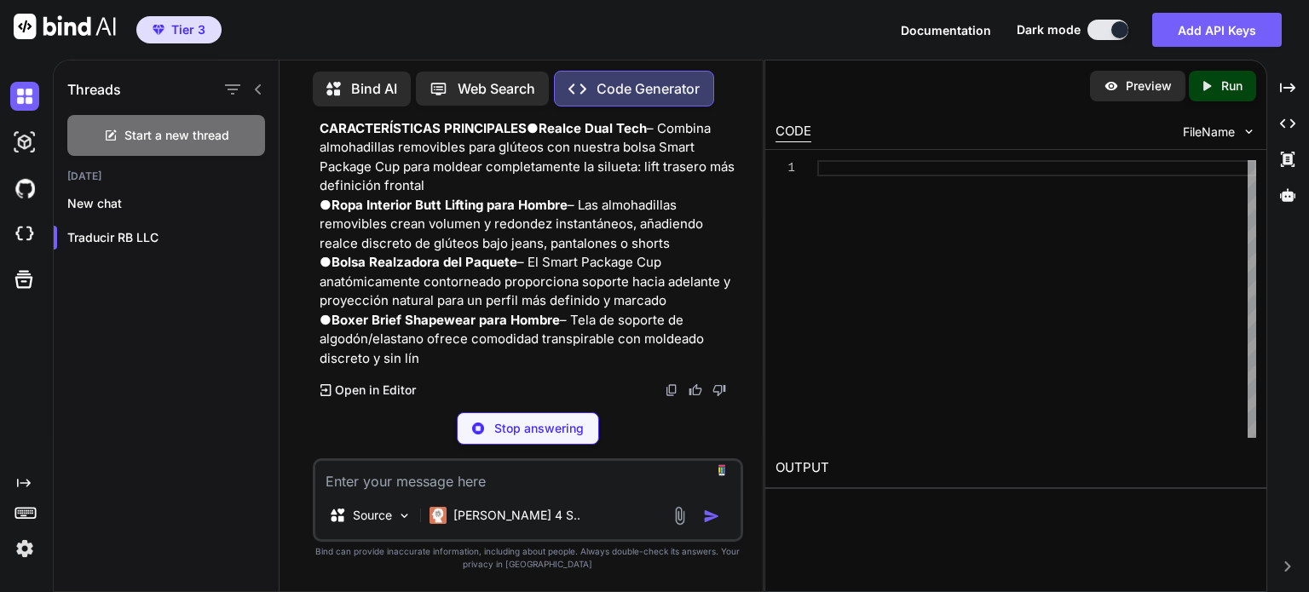
scroll to position [17455, 0]
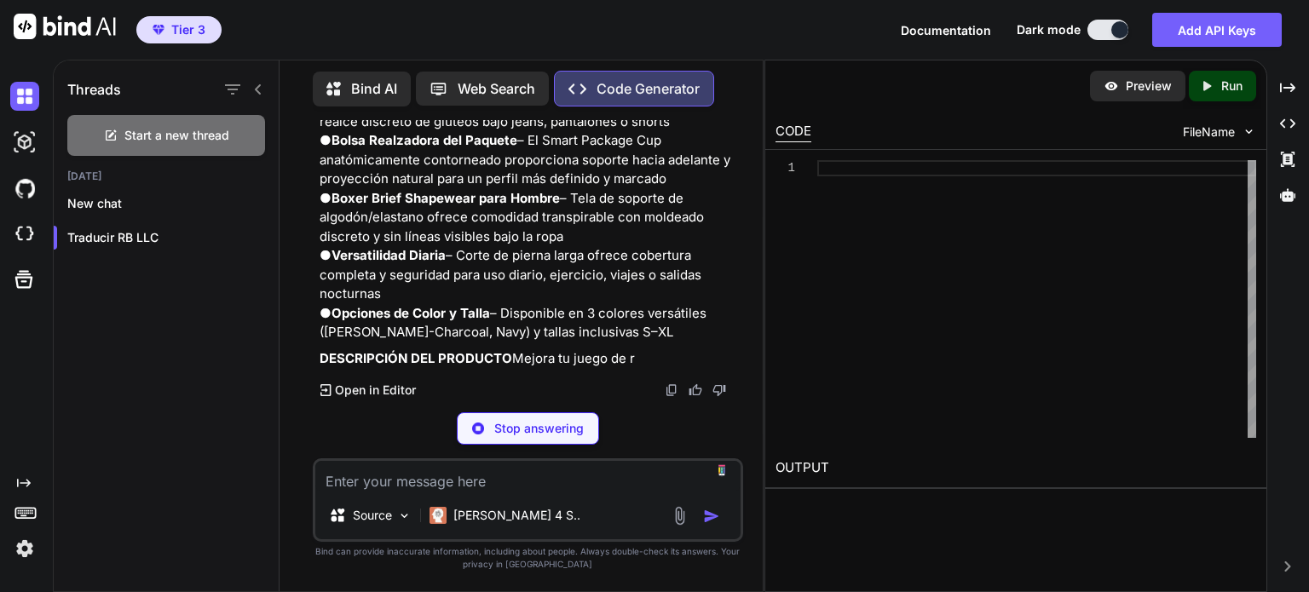
click at [451, 481] on textarea at bounding box center [527, 476] width 425 height 31
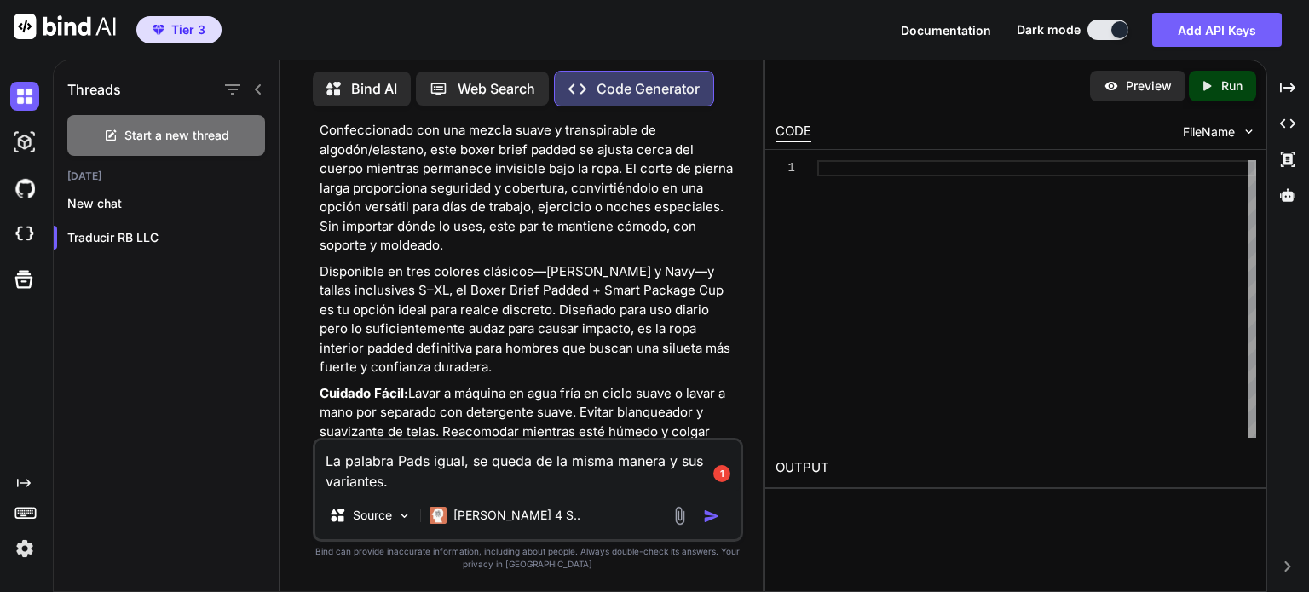
scroll to position [18140, 0]
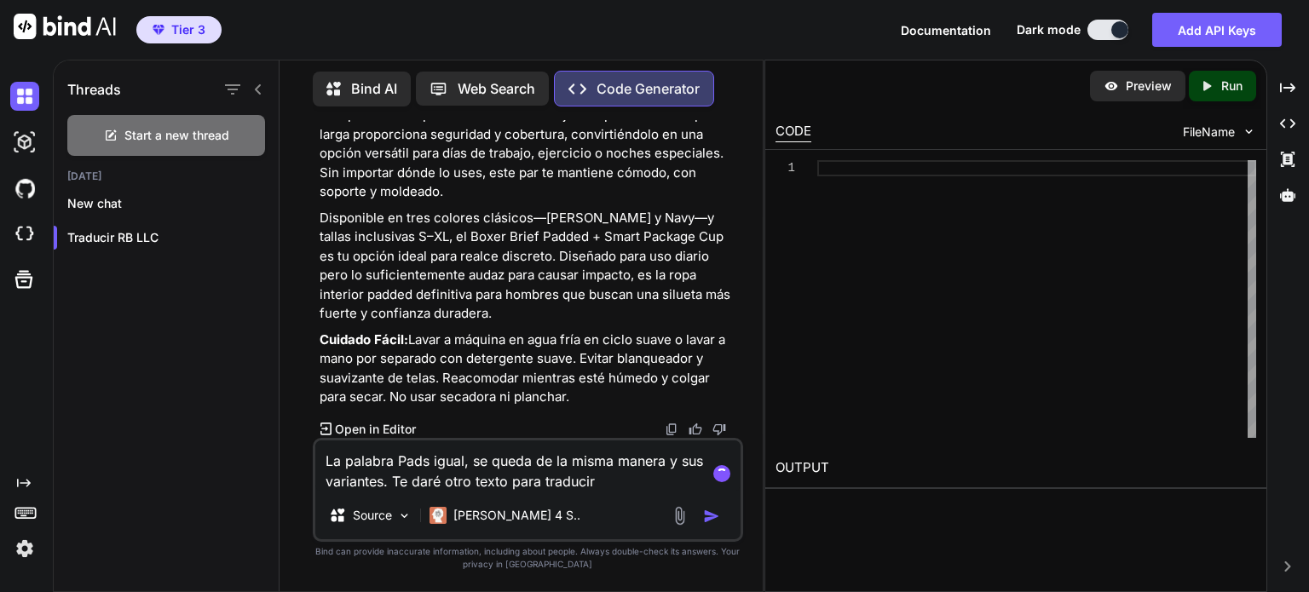
type textarea "La palabra Pads igual, se queda de la misma manera y sus variantes. Te daré otr…"
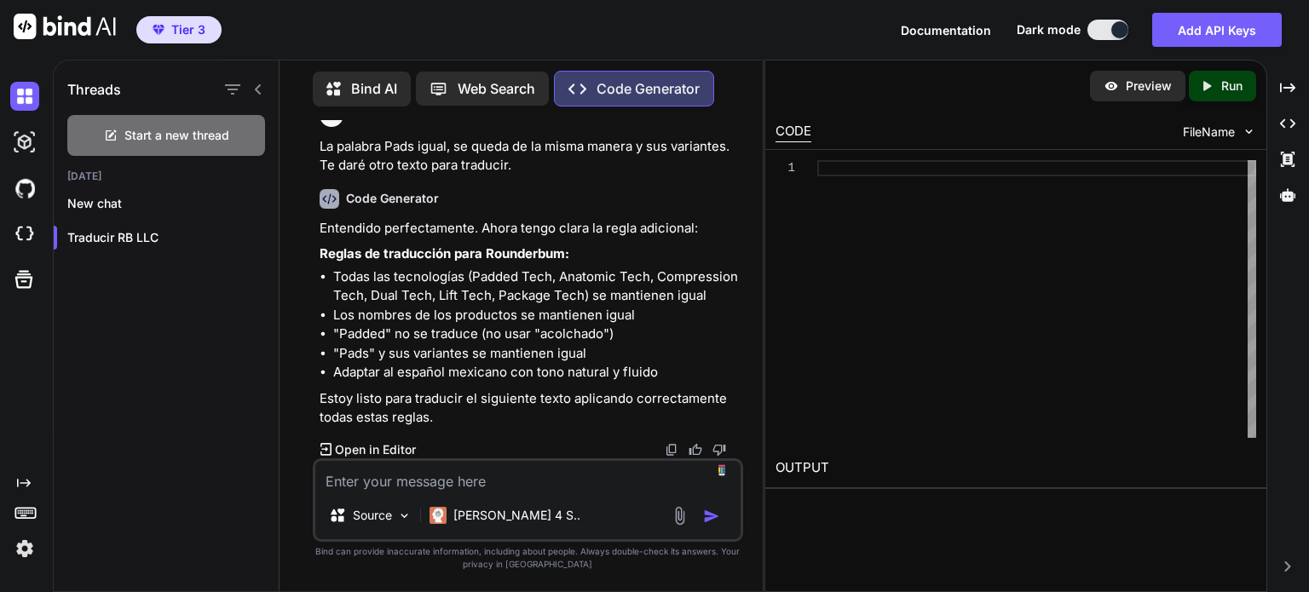
scroll to position [18481, 0]
click at [559, 476] on textarea at bounding box center [527, 476] width 425 height 31
paste textarea "LOREMIP Dolors Ametc Adipi EL58SED Doeius Tempo (592 in utla): Etdolorema Ali’e…"
type textarea "LOREMIP Dolors Ametc Adipi EL58SED Doeius Tempo (592 in utla): Etdolorema Ali’e…"
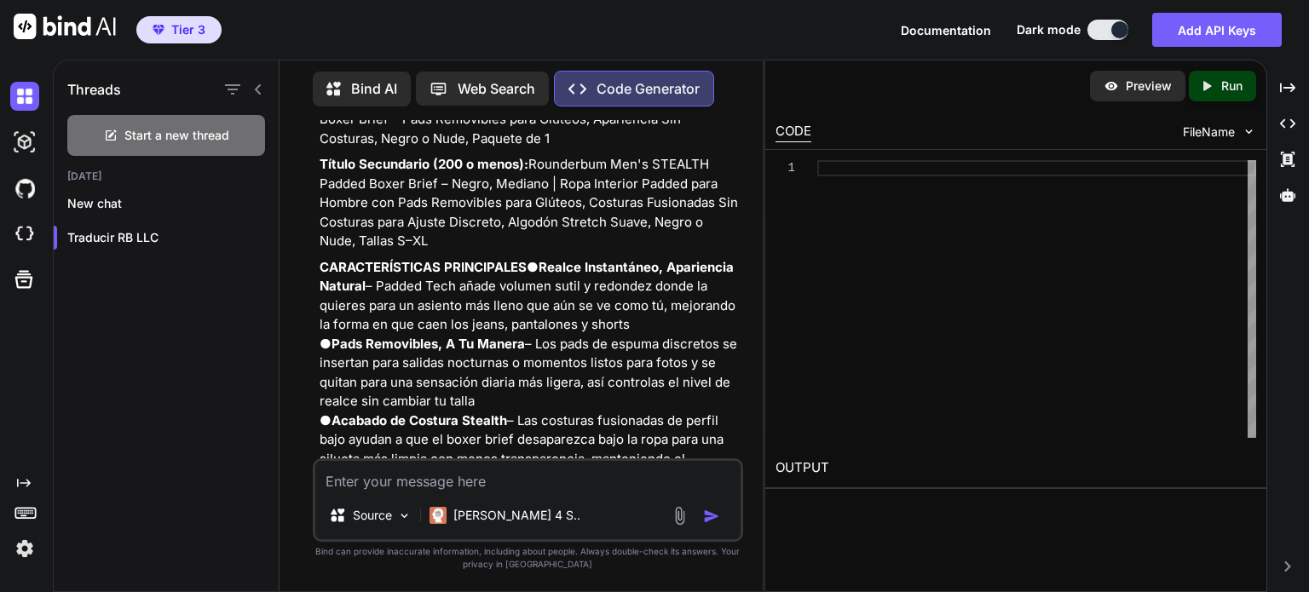
scroll to position [19789, 0]
drag, startPoint x: 526, startPoint y: 418, endPoint x: 320, endPoint y: 264, distance: 256.8
copy div "LOREMIP Dolors Ametc Adipi EL68SED Doeius Temporinc (081 u labor): Etdolorema A…"
